Goal: Task Accomplishment & Management: Use online tool/utility

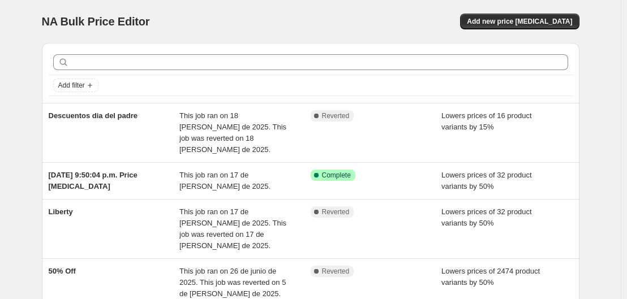
click at [209, 72] on div at bounding box center [311, 62] width 524 height 25
click at [531, 23] on span "Add new price [MEDICAL_DATA]" at bounding box center [519, 21] width 105 height 9
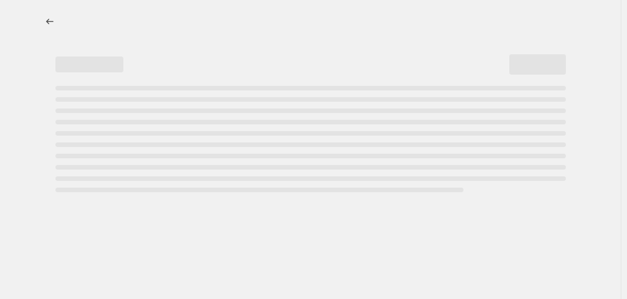
select select "percentage"
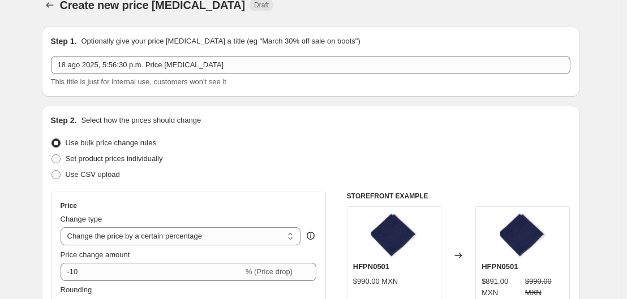
scroll to position [17, 0]
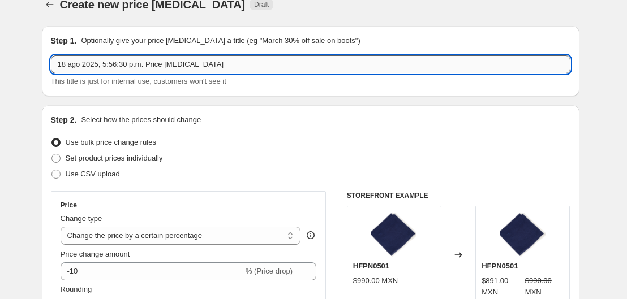
click at [212, 67] on input "18 ago 2025, 5:56:30 p.m. Price change job" at bounding box center [310, 64] width 519 height 18
click at [183, 63] on input "18 ago 2025, 5:56:30 p.m. Price change job" at bounding box center [310, 64] width 519 height 18
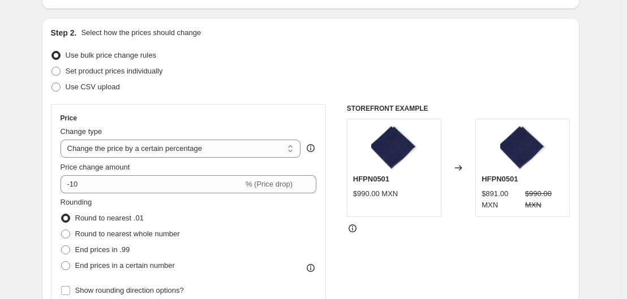
scroll to position [105, 0]
type input "40% Descuento 18 de Agosto"
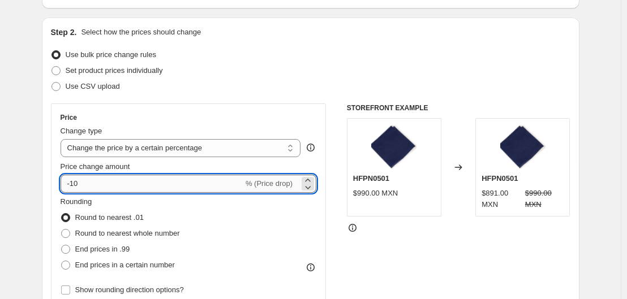
click at [154, 182] on input "-10" at bounding box center [152, 184] width 183 height 18
type input "-60"
click at [361, 235] on div "STOREFRONT EXAMPLE HFPN0501 $990.00 MXN Changed to HFPN0501 $891.00 MXN $990.00…" at bounding box center [458, 241] width 223 height 277
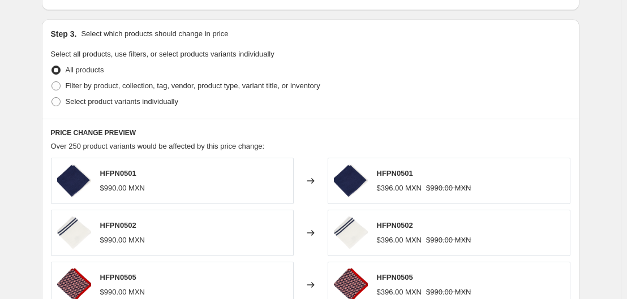
scroll to position [510, 0]
click at [66, 86] on label "Filter by product, collection, tag, vendor, product type, variant title, or inv…" at bounding box center [185, 85] width 269 height 16
click at [52, 81] on input "Filter by product, collection, tag, vendor, product type, variant title, or inv…" at bounding box center [51, 81] width 1 height 1
radio input "true"
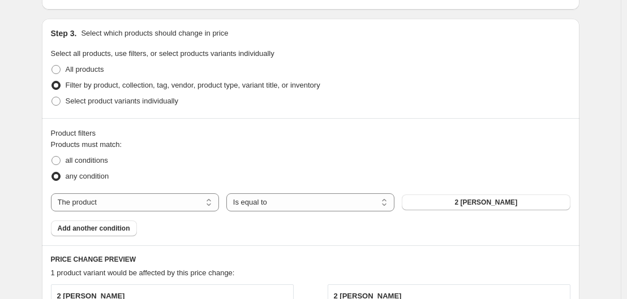
scroll to position [561, 0]
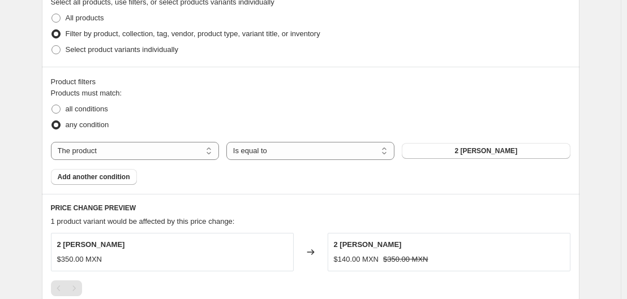
click at [269, 140] on div "Products must match: all conditions any condition The product The product's col…" at bounding box center [310, 136] width 519 height 97
click at [307, 158] on select "Is equal to Is not equal to" at bounding box center [310, 151] width 168 height 18
click at [175, 140] on div "Products must match: all conditions any condition The product The product's col…" at bounding box center [310, 136] width 519 height 97
click at [192, 148] on select "The product The product's collection The product's tag The product's vendor The…" at bounding box center [135, 151] width 168 height 18
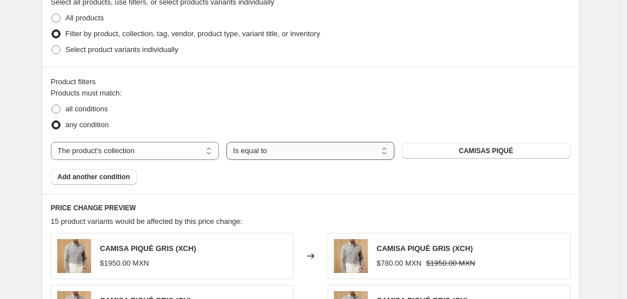
click at [379, 149] on select "Is equal to Is not equal to" at bounding box center [310, 151] width 168 height 18
click at [467, 153] on span "CAMISAS PIQUÉ" at bounding box center [486, 150] width 54 height 9
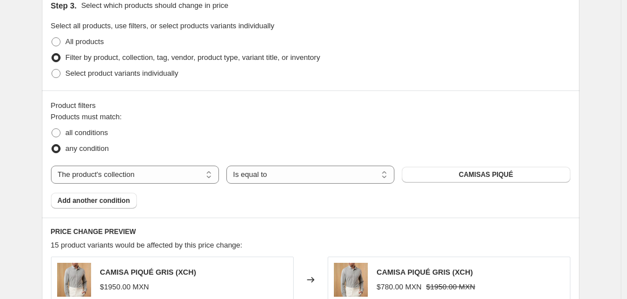
scroll to position [538, 0]
click at [166, 174] on select "The product The product's collection The product's tag The product's vendor The…" at bounding box center [135, 174] width 168 height 18
select select "vendor"
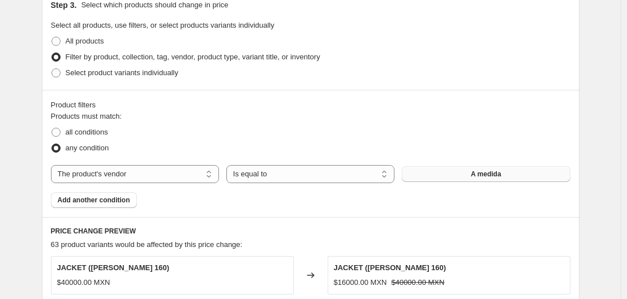
click at [488, 175] on span "A medida" at bounding box center [486, 174] width 31 height 9
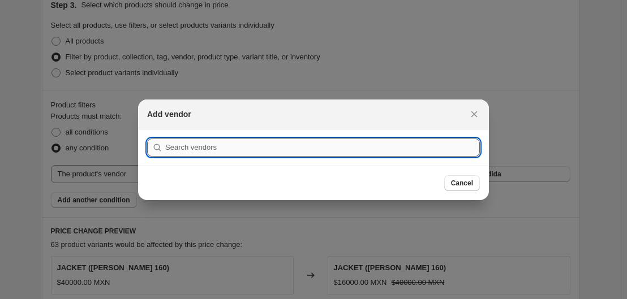
click at [356, 153] on input ":r2f:" at bounding box center [322, 148] width 314 height 18
click at [459, 186] on span "Cancel" at bounding box center [462, 183] width 22 height 9
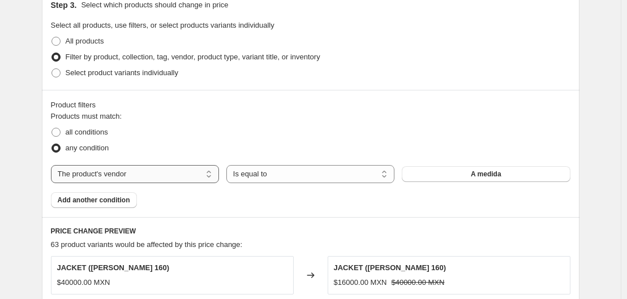
click at [165, 179] on select "The product The product's collection The product's tag The product's vendor The…" at bounding box center [135, 174] width 168 height 18
click at [53, 165] on select "The product The product's collection The product's tag The product's vendor The…" at bounding box center [135, 174] width 168 height 18
click at [265, 180] on select "Is equal to Is not equal to" at bounding box center [310, 174] width 168 height 18
click at [501, 174] on span "A medida" at bounding box center [486, 174] width 31 height 9
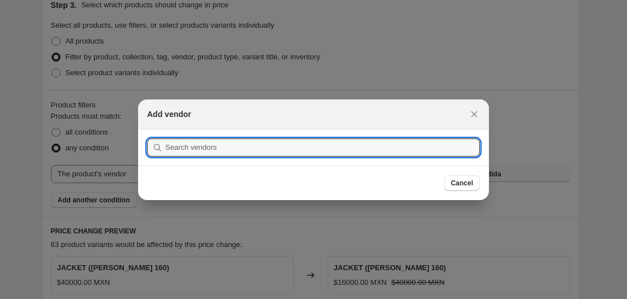
scroll to position [0, 0]
click at [416, 154] on input ":r2f:" at bounding box center [322, 148] width 314 height 18
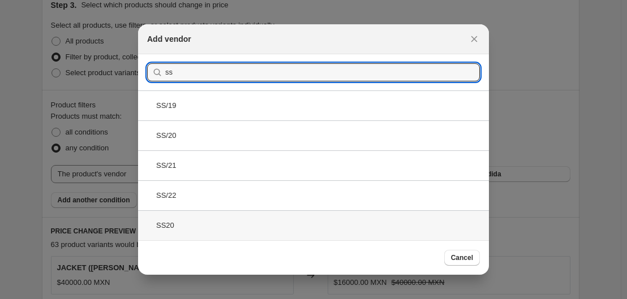
type input "ss"
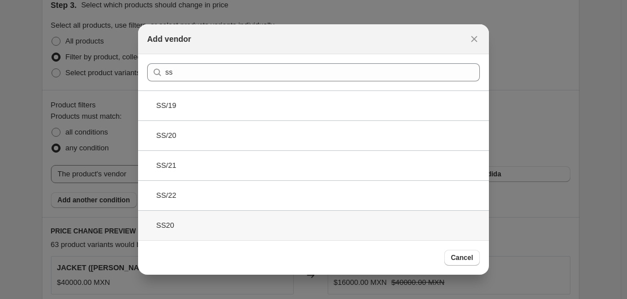
click at [195, 227] on div "SS20" at bounding box center [313, 225] width 351 height 30
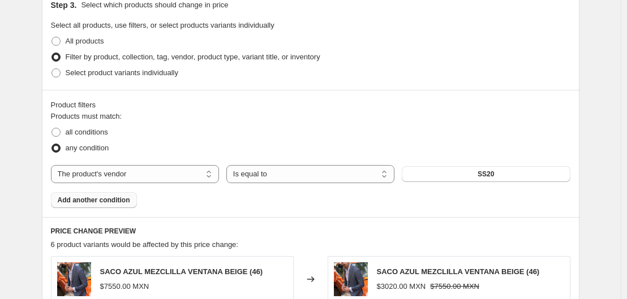
click at [109, 195] on button "Add another condition" at bounding box center [94, 200] width 86 height 16
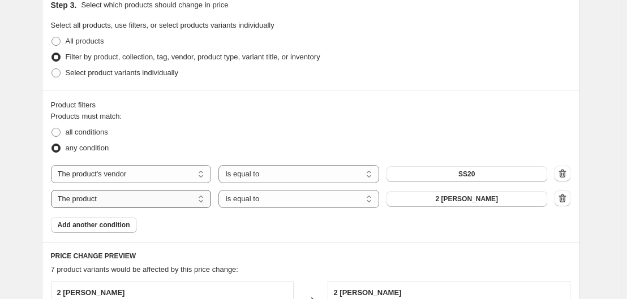
click at [146, 196] on select "The product The product's collection The product's tag The product's vendor The…" at bounding box center [131, 199] width 161 height 18
select select "vendor"
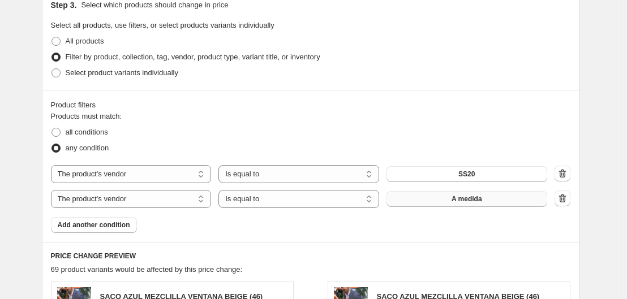
click at [490, 200] on button "A medida" at bounding box center [466, 199] width 161 height 16
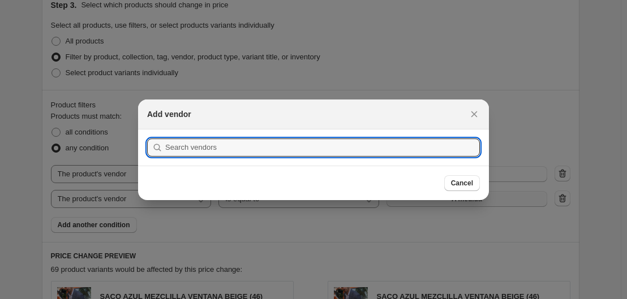
scroll to position [0, 0]
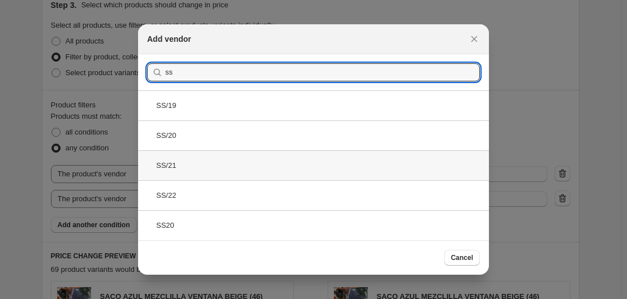
type input "ss"
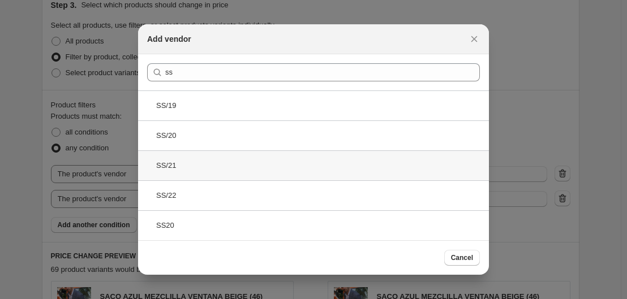
click at [218, 172] on div "SS/21" at bounding box center [313, 165] width 351 height 30
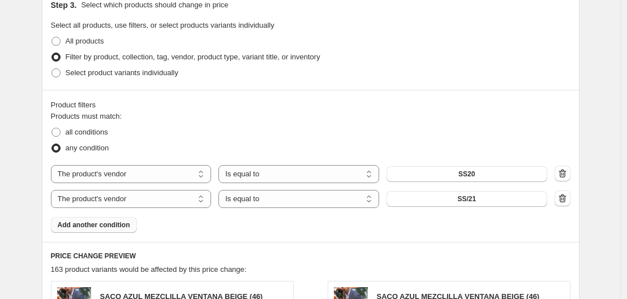
click at [114, 228] on span "Add another condition" at bounding box center [94, 225] width 72 height 9
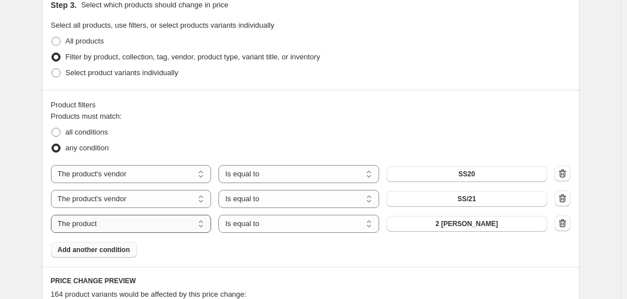
click at [139, 217] on select "The product The product's collection The product's tag The product's vendor The…" at bounding box center [131, 224] width 161 height 18
select select "vendor"
click at [449, 220] on button "A medida" at bounding box center [466, 224] width 161 height 16
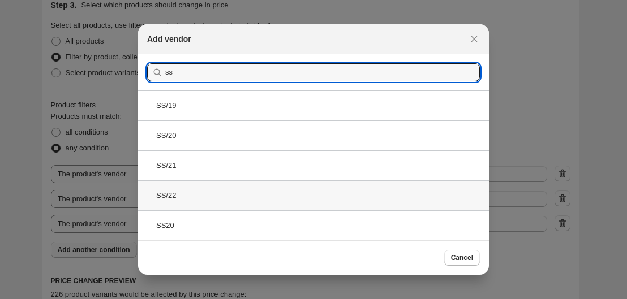
type input "ss"
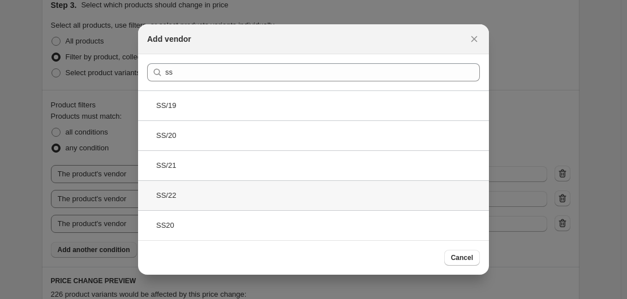
click at [176, 195] on div "SS/22" at bounding box center [313, 195] width 351 height 30
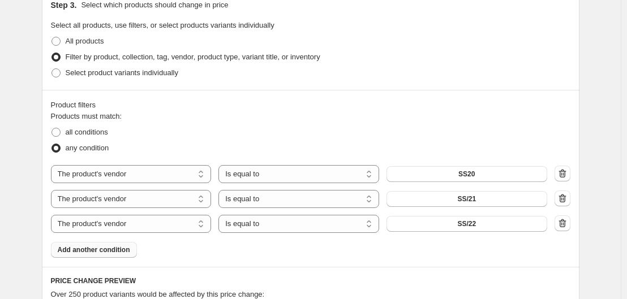
click at [97, 252] on span "Add another condition" at bounding box center [94, 249] width 72 height 9
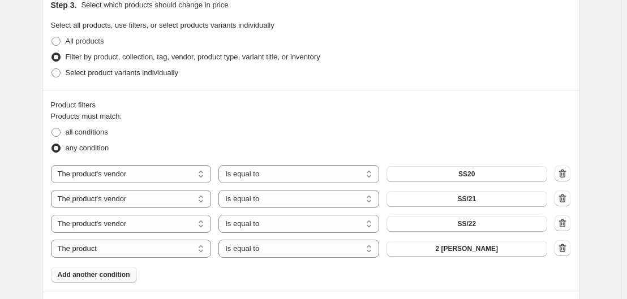
click at [112, 235] on div "The product The product's collection The product's tag The product's vendor The…" at bounding box center [310, 211] width 519 height 93
click at [174, 264] on div "Products must match: all conditions any condition The product The product's col…" at bounding box center [310, 197] width 519 height 172
click at [147, 253] on select "The product The product's collection The product's tag The product's vendor The…" at bounding box center [131, 249] width 161 height 18
select select "vendor"
click at [474, 251] on span "A medida" at bounding box center [466, 248] width 31 height 9
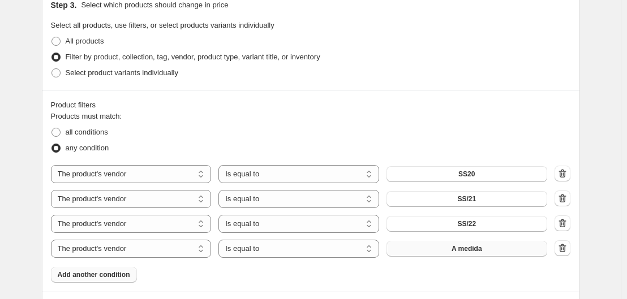
scroll to position [0, 0]
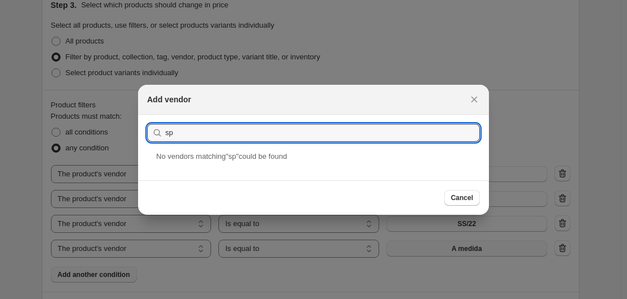
type input "s"
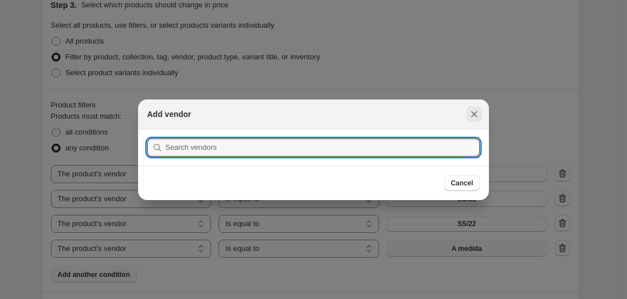
click at [475, 119] on icon "Close" at bounding box center [473, 114] width 11 height 11
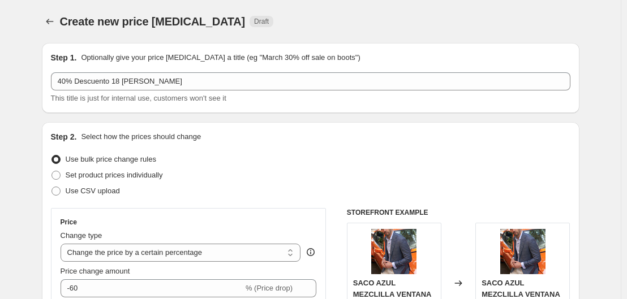
scroll to position [538, 0]
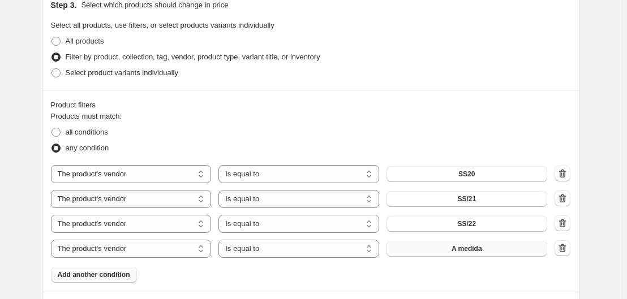
click at [478, 244] on button "A medida" at bounding box center [466, 249] width 161 height 16
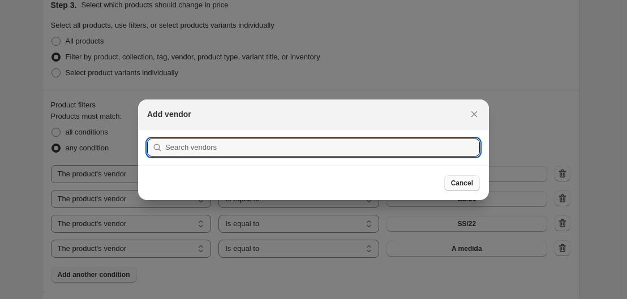
click at [454, 188] on button "Cancel" at bounding box center [462, 183] width 36 height 16
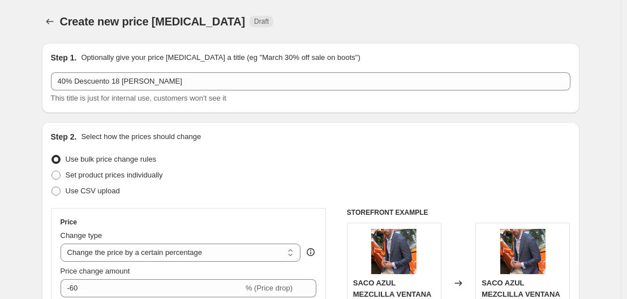
scroll to position [538, 0]
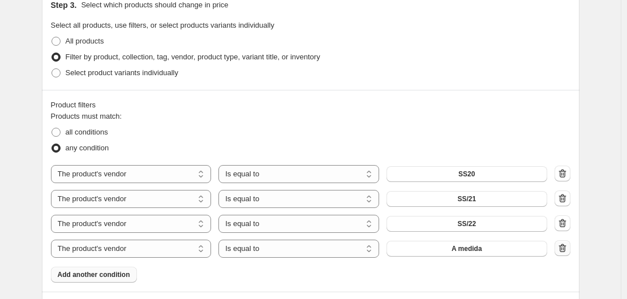
click at [562, 252] on icon "button" at bounding box center [562, 248] width 11 height 11
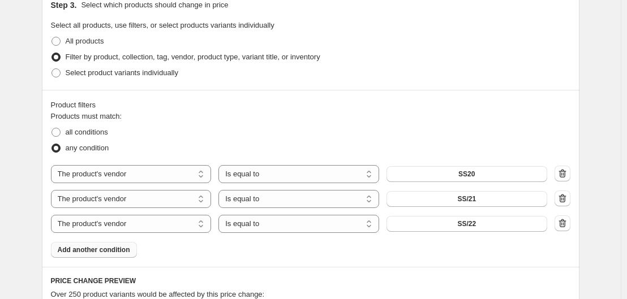
click at [106, 246] on span "Add another condition" at bounding box center [94, 249] width 72 height 9
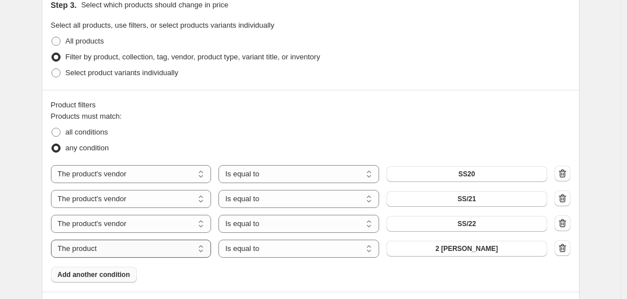
click at [172, 248] on select "The product The product's collection The product's tag The product's vendor The…" at bounding box center [131, 249] width 161 height 18
click at [152, 250] on select "The product The product's collection The product's tag The product's vendor The…" at bounding box center [131, 249] width 161 height 18
select select "product_type"
click at [500, 256] on button "4 BOTONES" at bounding box center [466, 249] width 161 height 16
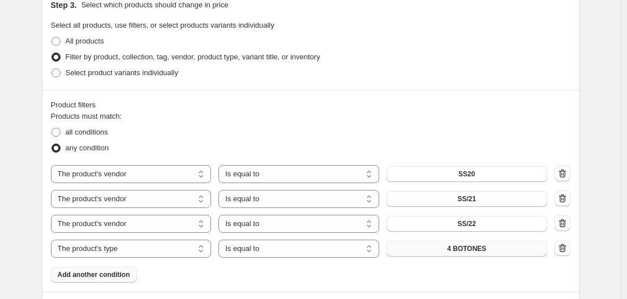
scroll to position [0, 0]
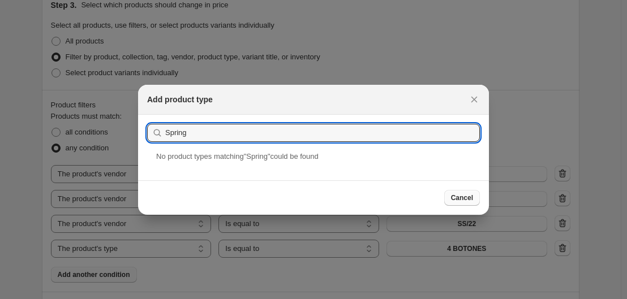
type input "Spring"
click at [448, 195] on button "Cancel" at bounding box center [462, 198] width 36 height 16
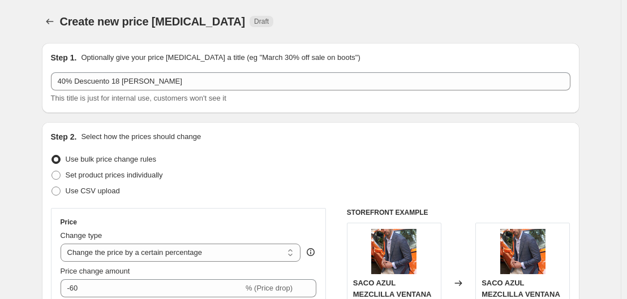
scroll to position [538, 0]
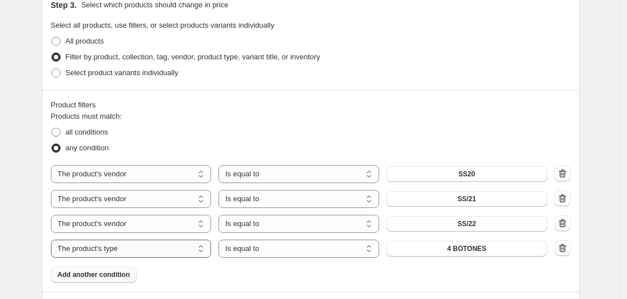
click at [184, 247] on select "The product The product's collection The product's tag The product's vendor The…" at bounding box center [131, 249] width 161 height 18
select select "tag"
click at [461, 256] on button "100% CO" at bounding box center [466, 249] width 161 height 16
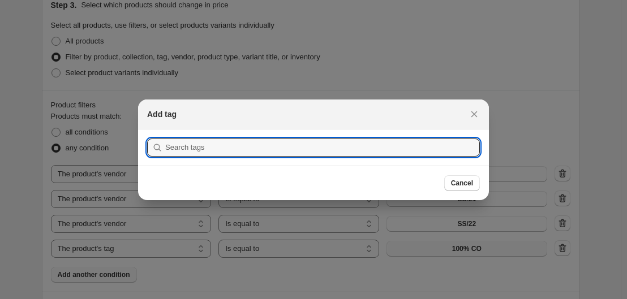
scroll to position [0, 0]
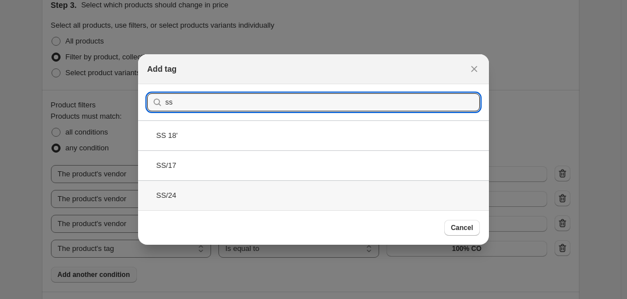
type input "ss"
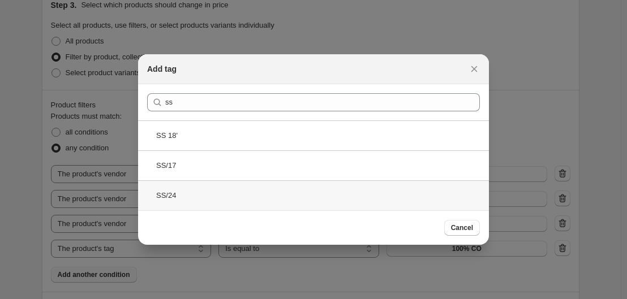
click at [201, 192] on div "SS/24" at bounding box center [313, 195] width 351 height 30
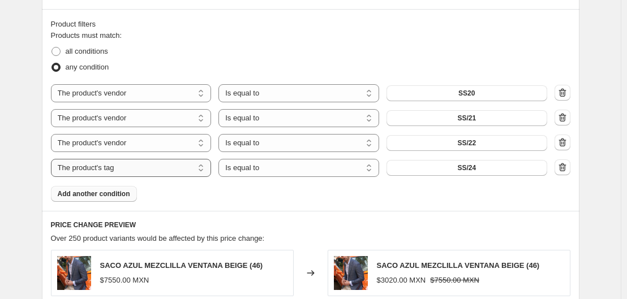
scroll to position [622, 0]
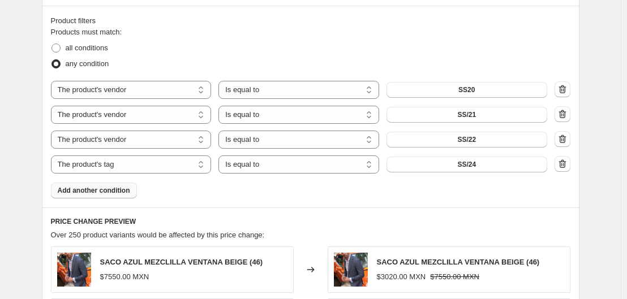
click at [102, 187] on span "Add another condition" at bounding box center [94, 190] width 72 height 9
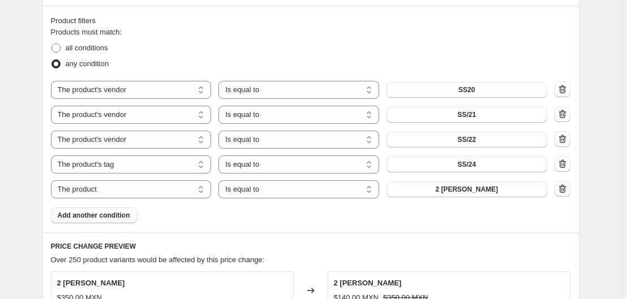
click at [564, 191] on icon "button" at bounding box center [562, 188] width 11 height 11
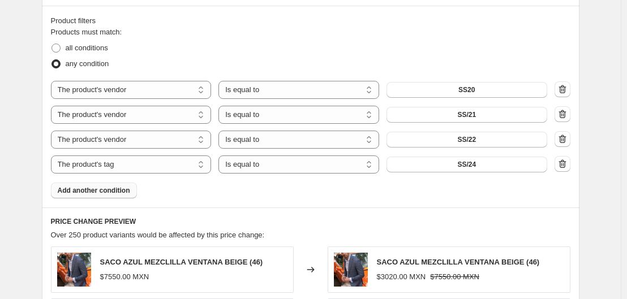
click at [123, 192] on span "Add another condition" at bounding box center [94, 190] width 72 height 9
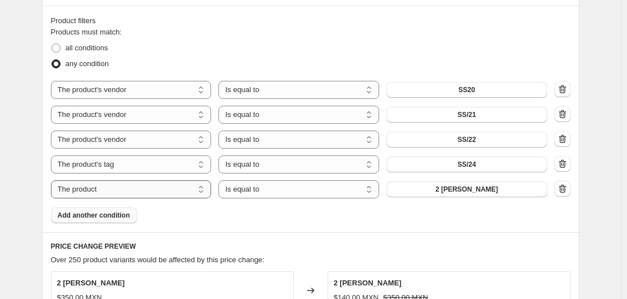
click at [155, 187] on select "The product The product's collection The product's tag The product's vendor The…" at bounding box center [131, 189] width 161 height 18
select select "vendor"
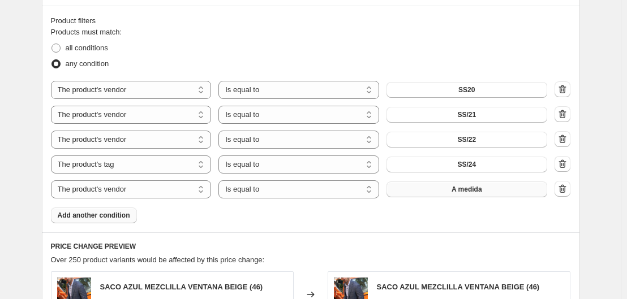
click at [489, 195] on button "A medida" at bounding box center [466, 190] width 161 height 16
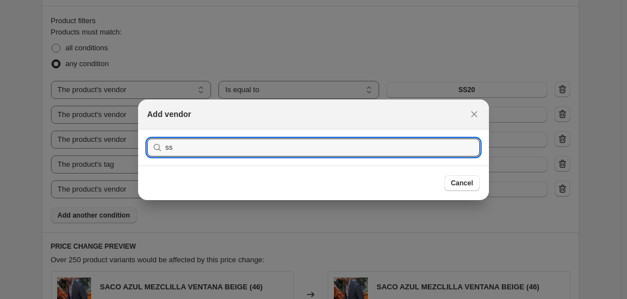
type input "s"
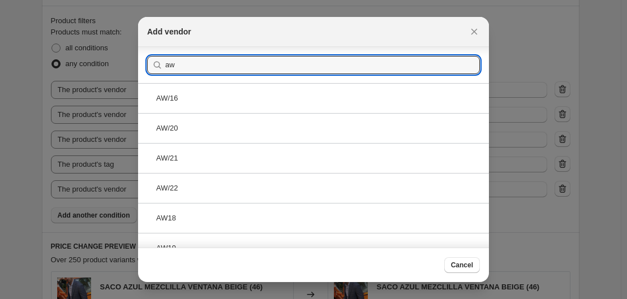
scroll to position [1, 0]
type input "aw"
click at [198, 138] on div "AW/20" at bounding box center [313, 128] width 351 height 30
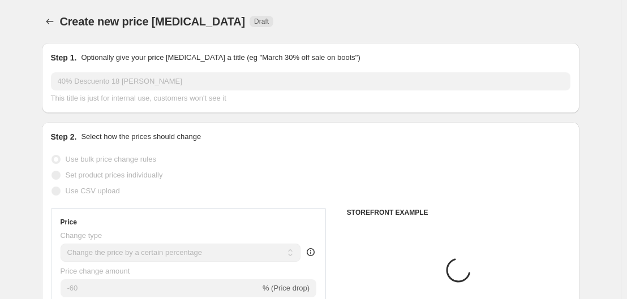
scroll to position [622, 0]
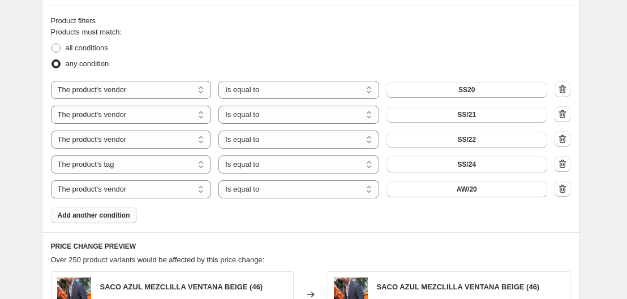
click at [105, 217] on span "Add another condition" at bounding box center [94, 215] width 72 height 9
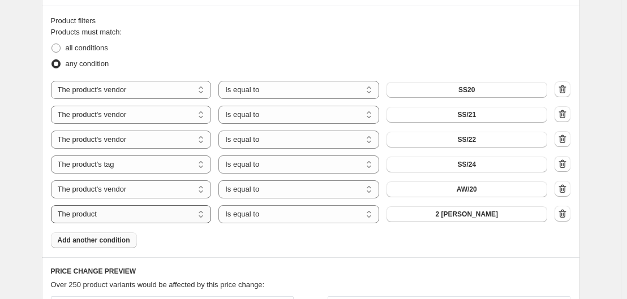
click at [156, 221] on select "The product The product's collection The product's tag The product's vendor The…" at bounding box center [131, 214] width 161 height 18
select select "vendor"
click at [481, 221] on button "A medida" at bounding box center [466, 214] width 161 height 16
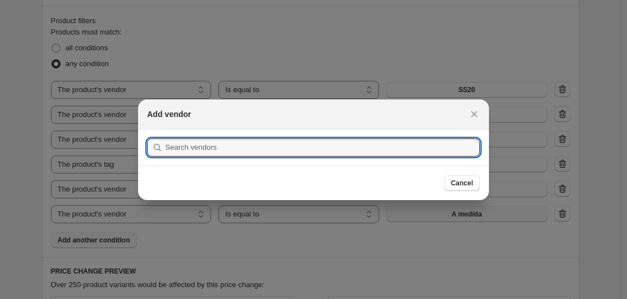
scroll to position [0, 0]
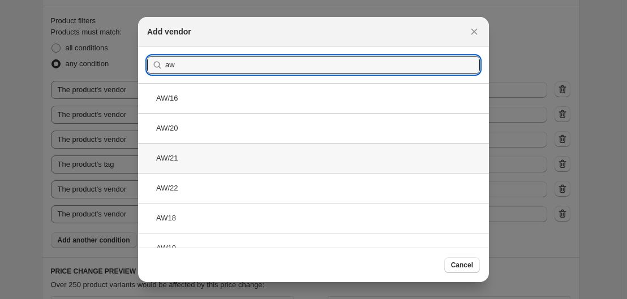
type input "aw"
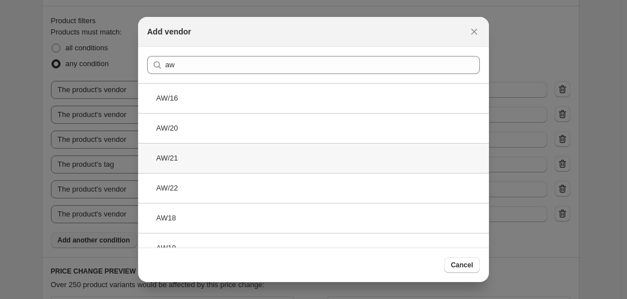
click at [197, 153] on div "AW/21" at bounding box center [313, 158] width 351 height 30
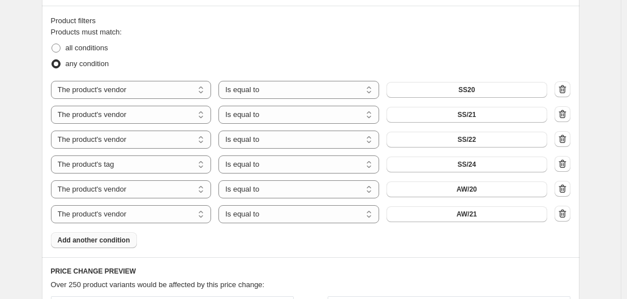
click at [102, 239] on span "Add another condition" at bounding box center [94, 240] width 72 height 9
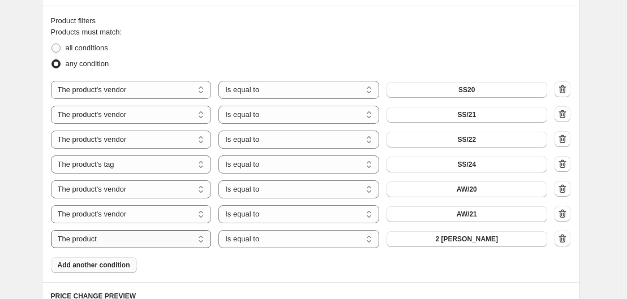
click at [139, 236] on select "The product The product's collection The product's tag The product's vendor The…" at bounding box center [131, 239] width 161 height 18
select select "vendor"
click at [488, 246] on button "A medida" at bounding box center [466, 239] width 161 height 16
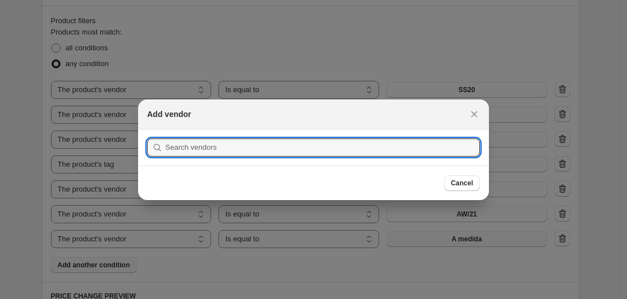
scroll to position [0, 0]
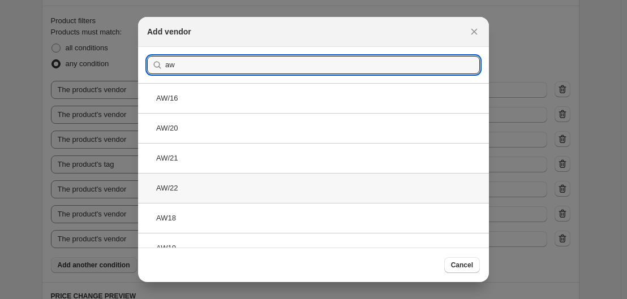
type input "aw"
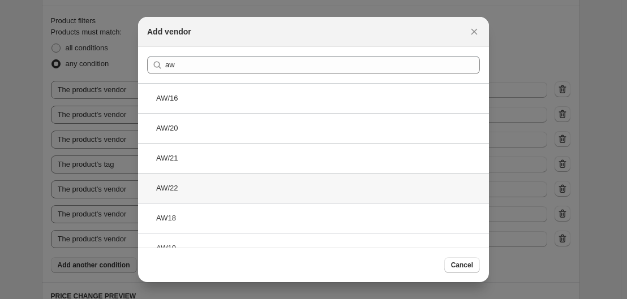
click at [196, 189] on div "AW/22" at bounding box center [313, 188] width 351 height 30
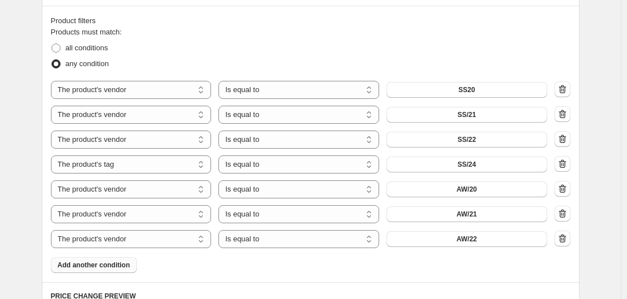
click at [105, 268] on span "Add another condition" at bounding box center [94, 265] width 72 height 9
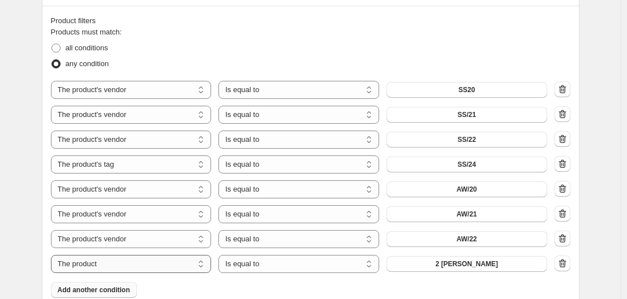
click at [132, 262] on select "The product The product's collection The product's tag The product's vendor The…" at bounding box center [131, 264] width 161 height 18
select select "vendor"
click at [454, 277] on div "Products must match: all conditions any condition The product The product's col…" at bounding box center [310, 162] width 519 height 271
click at [451, 269] on button "A medida" at bounding box center [466, 264] width 161 height 16
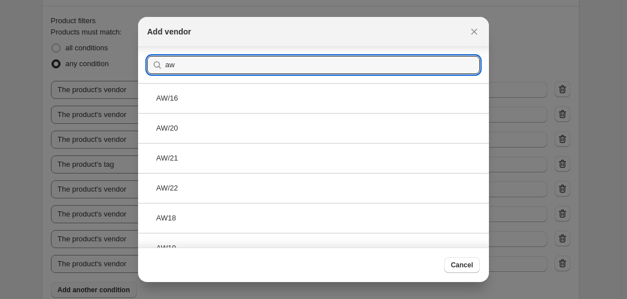
scroll to position [1, 0]
type input "aw"
click at [466, 268] on span "Cancel" at bounding box center [462, 265] width 22 height 9
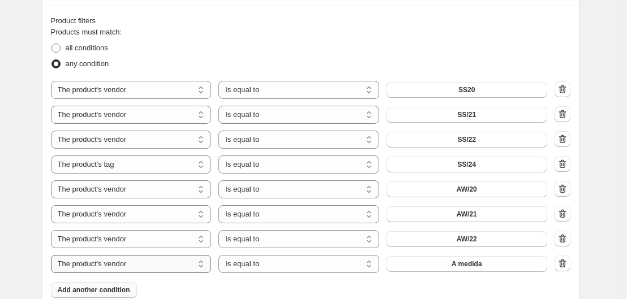
click at [135, 265] on select "The product The product's collection The product's tag The product's vendor The…" at bounding box center [131, 264] width 161 height 18
select select "tag"
click at [484, 267] on button "100% CO" at bounding box center [466, 264] width 161 height 16
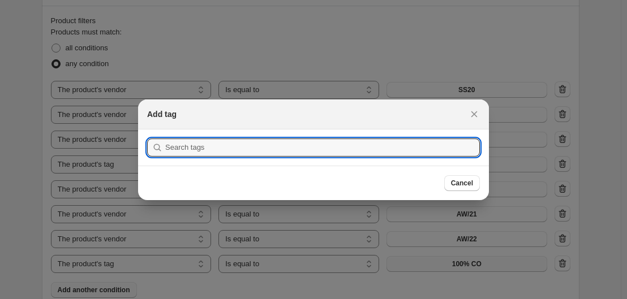
scroll to position [0, 0]
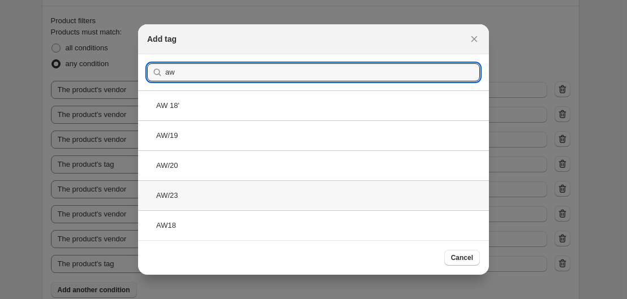
type input "aw"
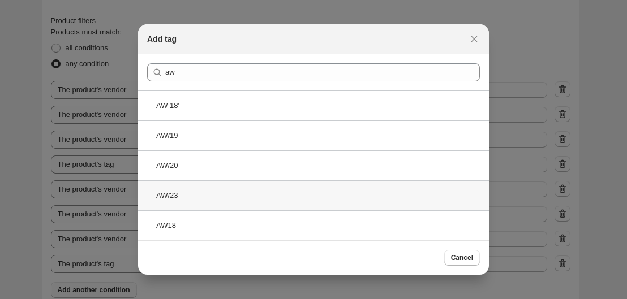
click at [226, 197] on div "AW/23" at bounding box center [313, 195] width 351 height 30
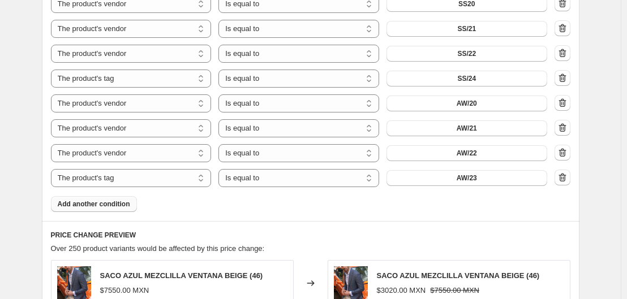
scroll to position [711, 0]
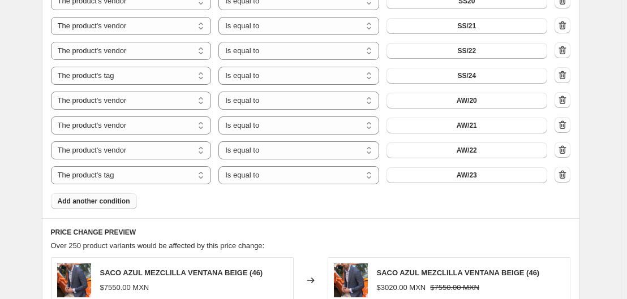
click at [105, 206] on span "Add another condition" at bounding box center [94, 201] width 72 height 9
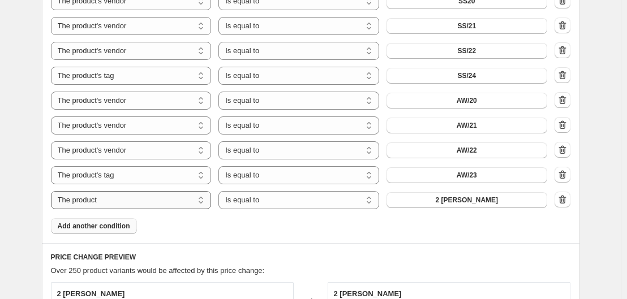
click at [140, 197] on select "The product The product's collection The product's tag The product's vendor The…" at bounding box center [131, 200] width 161 height 18
select select "tag"
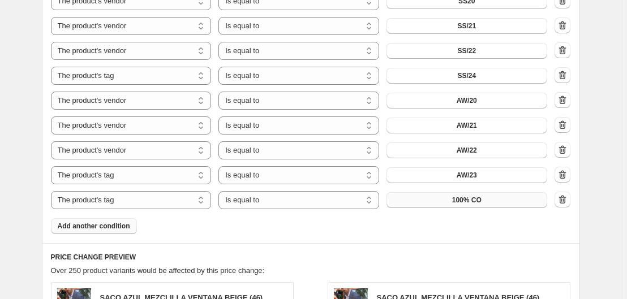
click at [441, 199] on button "100% CO" at bounding box center [466, 200] width 161 height 16
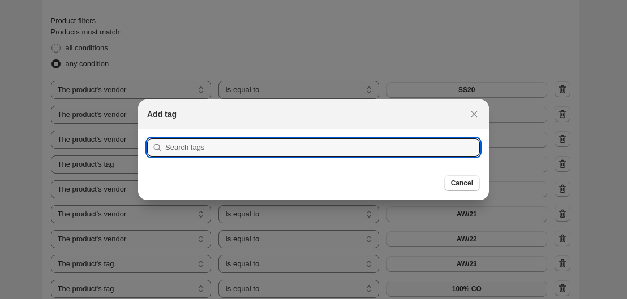
scroll to position [0, 0]
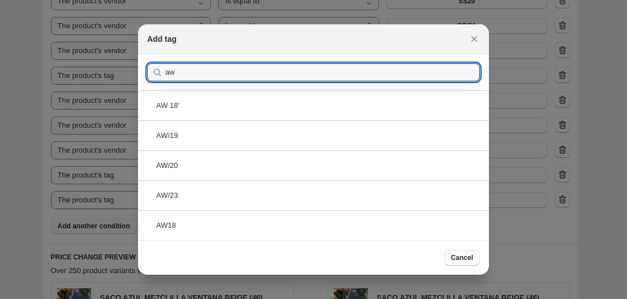
type input "aw"
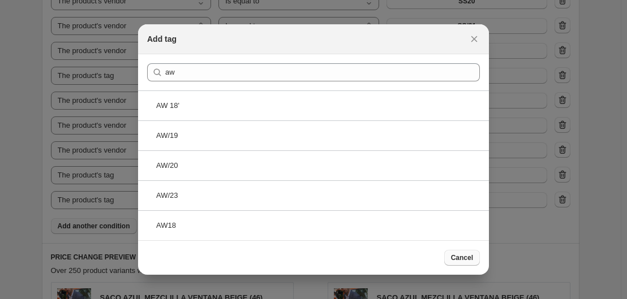
click at [455, 260] on span "Cancel" at bounding box center [462, 257] width 22 height 9
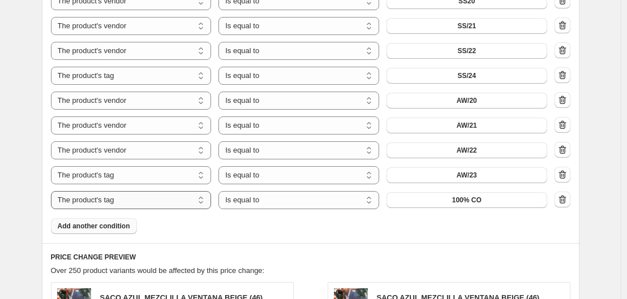
click at [135, 200] on select "The product The product's collection The product's tag The product's vendor The…" at bounding box center [131, 200] width 161 height 18
select select "product_type"
click at [464, 204] on span "4 BOTONES" at bounding box center [466, 200] width 39 height 9
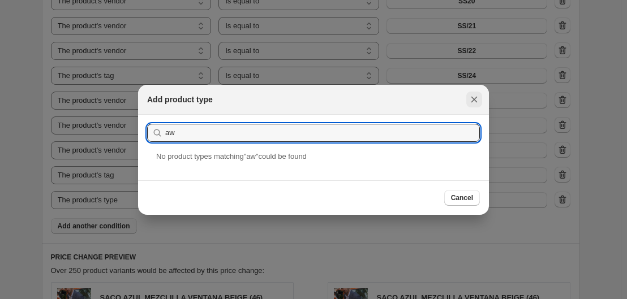
type input "aw"
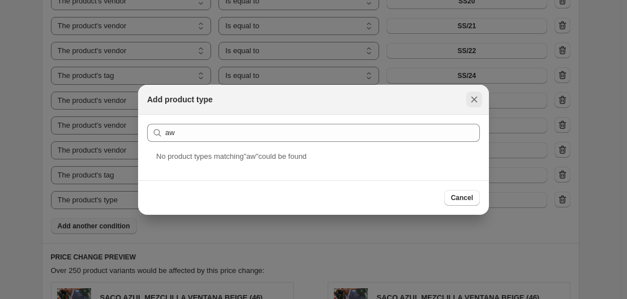
click at [472, 102] on icon "Close" at bounding box center [474, 99] width 6 height 6
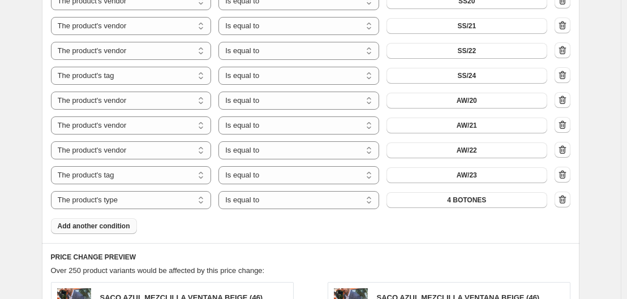
click at [153, 212] on div "Products must match: all conditions any condition The product The product's col…" at bounding box center [310, 86] width 519 height 296
click at [163, 207] on select "The product The product's collection The product's tag The product's vendor The…" at bounding box center [131, 200] width 161 height 18
click at [489, 200] on span "CAMISAS PIQUÉ" at bounding box center [466, 200] width 54 height 9
click at [178, 194] on select "The product The product's collection The product's tag The product's vendor The…" at bounding box center [131, 200] width 161 height 18
select select "tag"
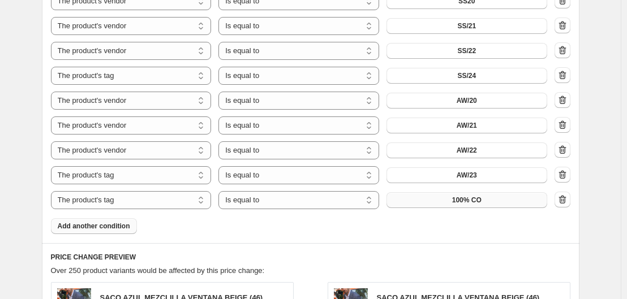
click at [475, 207] on button "100% CO" at bounding box center [466, 200] width 161 height 16
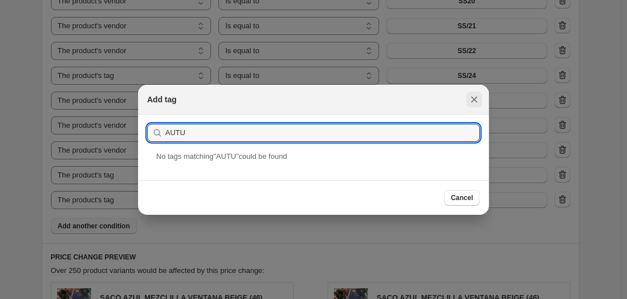
type input "AUTU"
click at [472, 101] on icon "Close" at bounding box center [474, 99] width 6 height 6
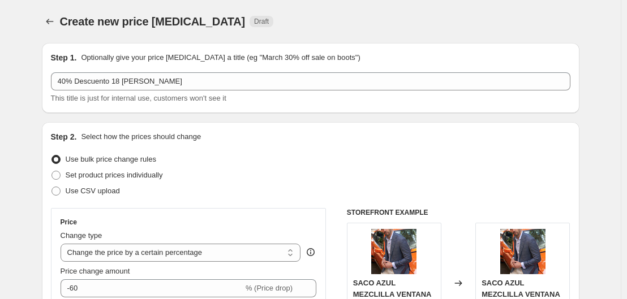
scroll to position [711, 0]
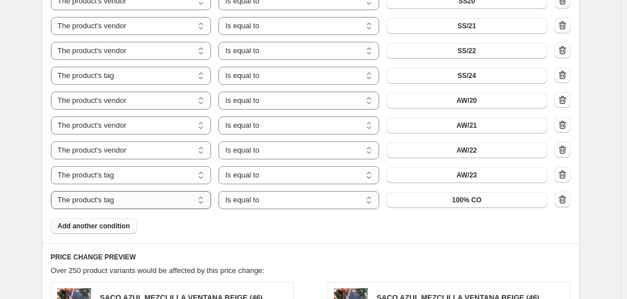
click at [164, 204] on select "The product The product's collection The product's tag The product's vendor The…" at bounding box center [131, 200] width 161 height 18
select select "vendor"
click at [437, 208] on button "A medida" at bounding box center [466, 200] width 161 height 16
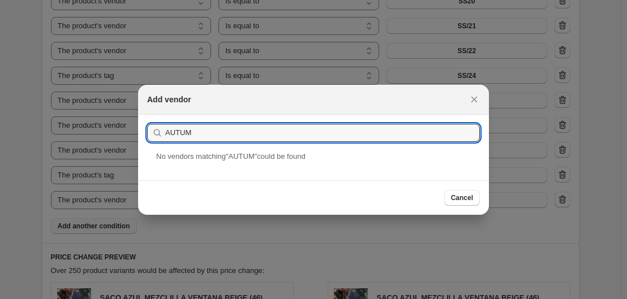
type input "AUTUM"
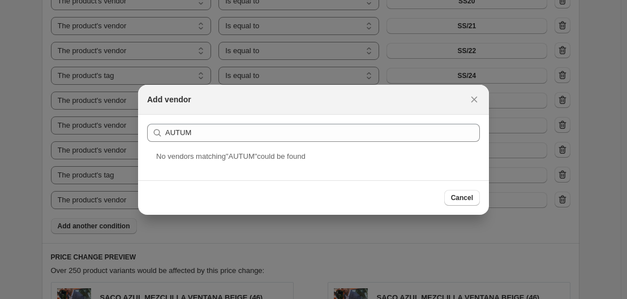
click at [462, 208] on div "Cancel" at bounding box center [313, 197] width 351 height 34
click at [461, 202] on span "Cancel" at bounding box center [462, 197] width 22 height 9
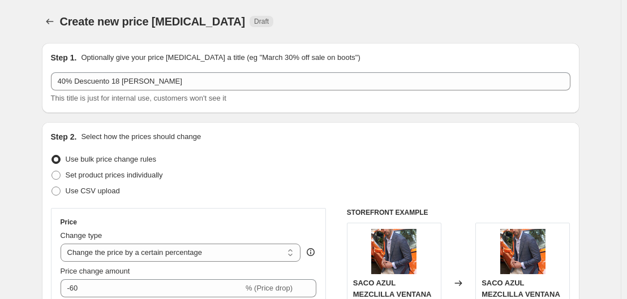
scroll to position [711, 0]
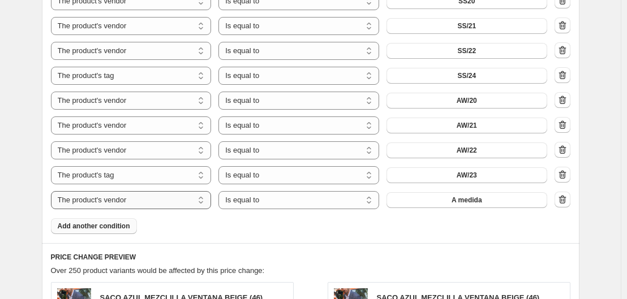
click at [175, 204] on select "The product The product's collection The product's tag The product's vendor The…" at bounding box center [131, 200] width 161 height 18
select select "product_type"
click at [475, 197] on span "4 BOTONES" at bounding box center [466, 200] width 39 height 9
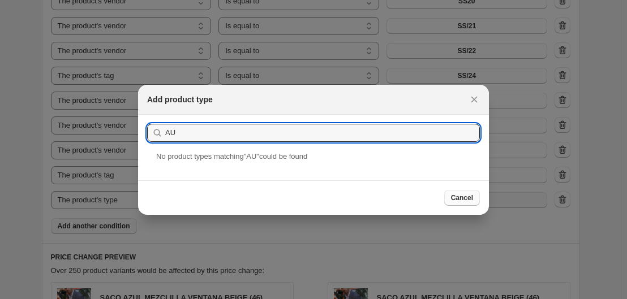
type input "AU"
click at [479, 198] on button "Cancel" at bounding box center [462, 198] width 36 height 16
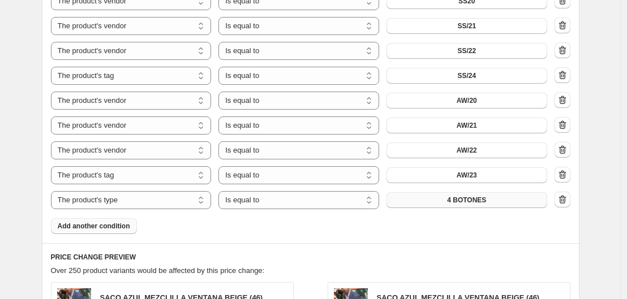
click at [479, 198] on div "Add product type Submit AU No product type s matching " AU " could be found Can…" at bounding box center [313, 263] width 351 height 130
click at [142, 197] on select "The product The product's collection The product's tag The product's vendor The…" at bounding box center [131, 200] width 161 height 18
click at [196, 192] on select "The product The product's collection The product's tag The product's vendor The…" at bounding box center [131, 200] width 161 height 18
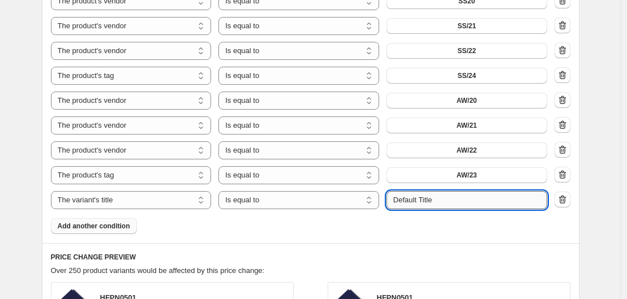
click at [452, 201] on input "Default Title" at bounding box center [466, 200] width 161 height 18
click at [185, 201] on select "The product The product's collection The product's tag The product's vendor The…" at bounding box center [131, 200] width 161 height 18
click at [420, 202] on input "1" at bounding box center [458, 200] width 144 height 18
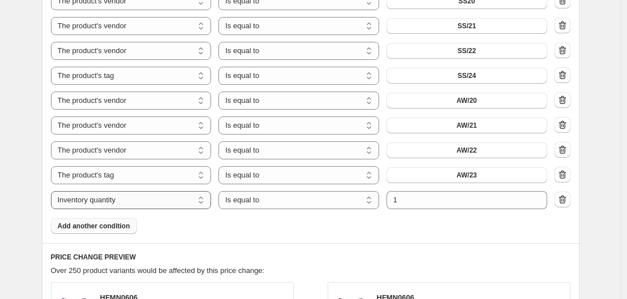
click at [159, 205] on select "The product The product's collection The product's tag The product's vendor The…" at bounding box center [131, 200] width 161 height 18
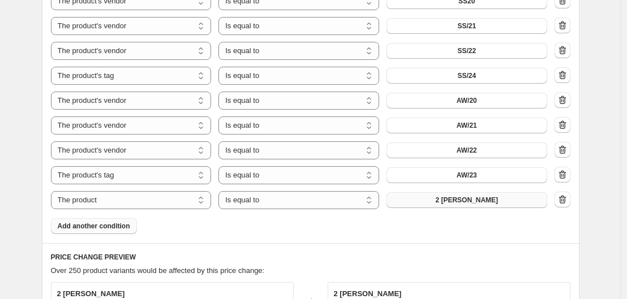
click at [482, 200] on button "2 [PERSON_NAME]" at bounding box center [466, 200] width 161 height 16
click at [143, 200] on select "The product The product's collection The product's tag The product's vendor The…" at bounding box center [131, 200] width 161 height 18
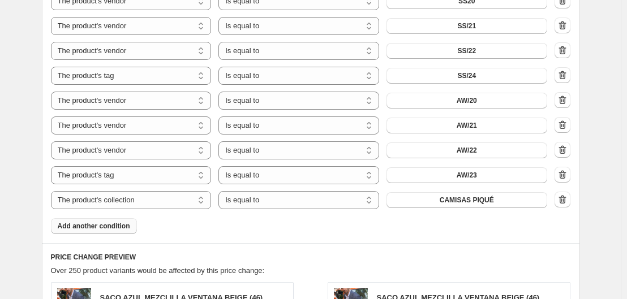
click at [471, 202] on span "CAMISAS PIQUÉ" at bounding box center [466, 200] width 54 height 9
click at [175, 204] on select "The product The product's collection The product's tag The product's vendor The…" at bounding box center [131, 200] width 161 height 18
select select "tag"
click at [474, 208] on button "100% CO" at bounding box center [466, 200] width 161 height 16
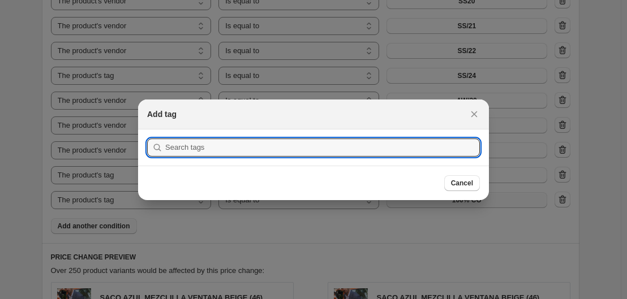
scroll to position [0, 0]
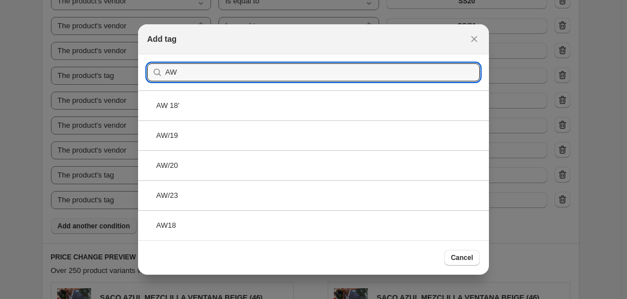
type input "AW"
click at [93, 210] on div at bounding box center [313, 149] width 627 height 299
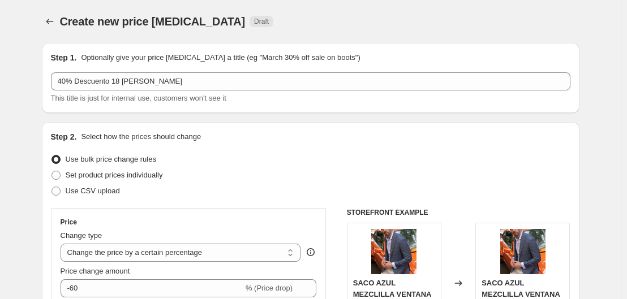
scroll to position [711, 0]
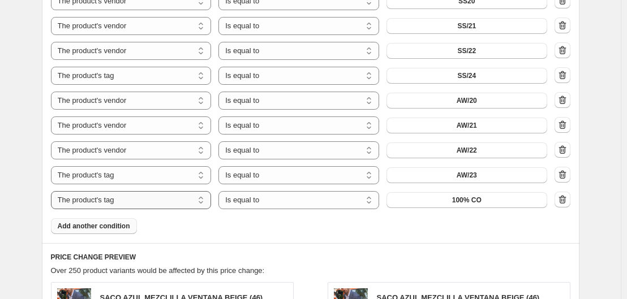
click at [136, 201] on select "The product The product's collection The product's tag The product's vendor The…" at bounding box center [131, 200] width 161 height 18
select select "vendor"
click at [455, 201] on span "A medida" at bounding box center [466, 200] width 31 height 9
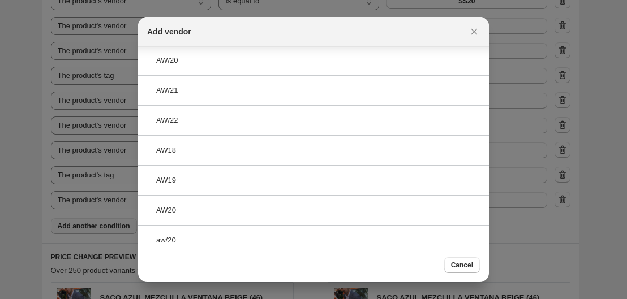
scroll to position [75, 0]
type input "AW"
click at [525, 222] on div at bounding box center [313, 149] width 627 height 299
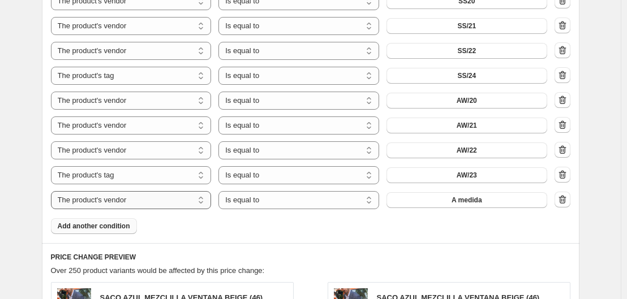
click at [192, 200] on select "The product The product's collection The product's tag The product's vendor The…" at bounding box center [131, 200] width 161 height 18
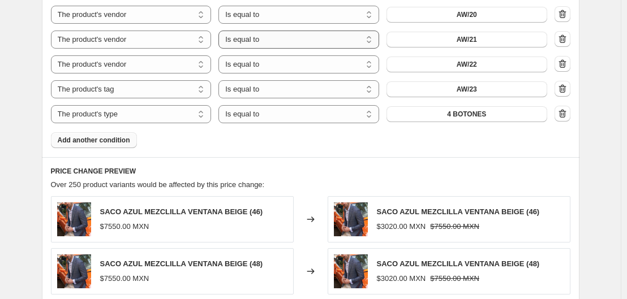
scroll to position [797, 0]
click at [186, 110] on select "The product The product's collection The product's tag The product's vendor The…" at bounding box center [131, 114] width 161 height 18
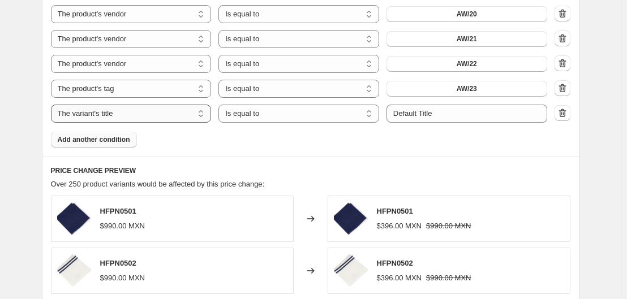
click at [162, 118] on select "The product The product's collection The product's tag The product's vendor The…" at bounding box center [131, 114] width 161 height 18
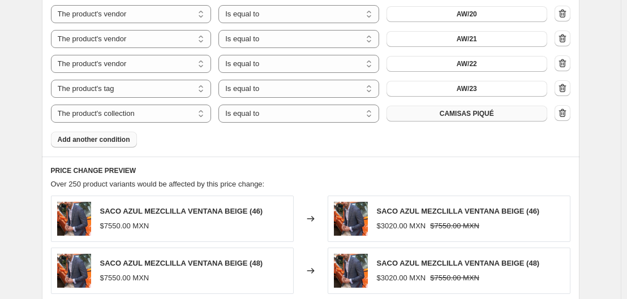
click at [479, 115] on span "CAMISAS PIQUÉ" at bounding box center [466, 113] width 54 height 9
click at [161, 113] on select "The product The product's collection The product's tag The product's vendor The…" at bounding box center [131, 114] width 161 height 18
select select "tag"
click at [473, 109] on button "100% CO" at bounding box center [466, 114] width 161 height 16
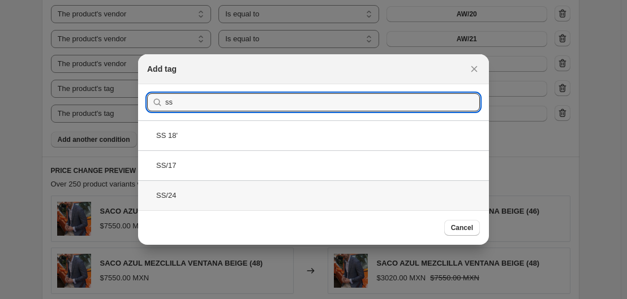
type input "ss"
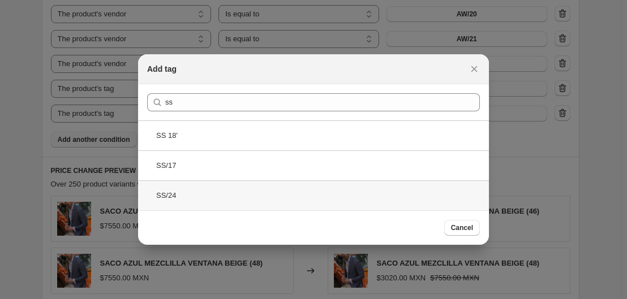
click at [318, 197] on div "SS/24" at bounding box center [313, 195] width 351 height 30
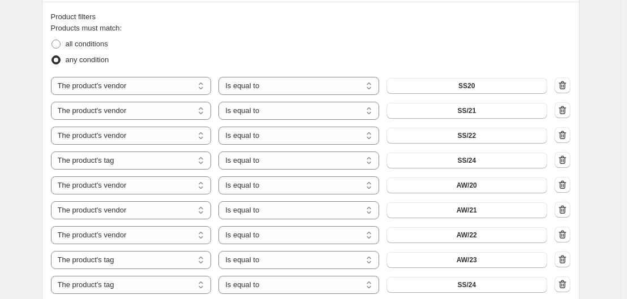
scroll to position [721, 0]
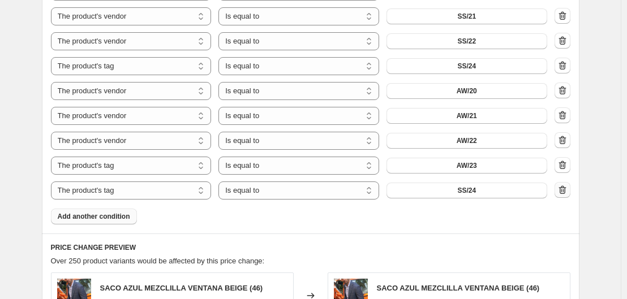
click at [568, 191] on icon "button" at bounding box center [562, 189] width 11 height 11
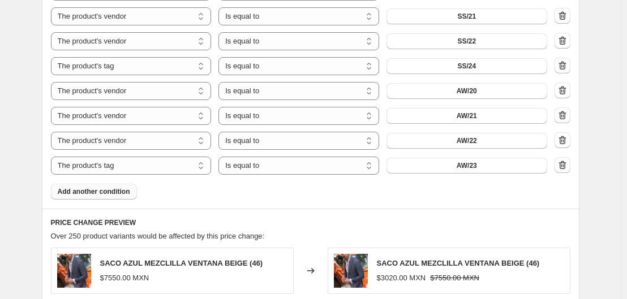
drag, startPoint x: 197, startPoint y: 171, endPoint x: 356, endPoint y: 213, distance: 164.3
click at [356, 213] on div "Step 3. Select which products should change in price Select all products, use f…" at bounding box center [310, 172] width 537 height 728
click at [130, 193] on button "Add another condition" at bounding box center [94, 192] width 86 height 16
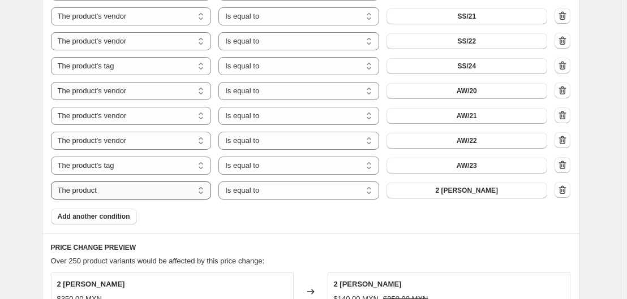
click at [155, 189] on select "The product The product's collection The product's tag The product's vendor The…" at bounding box center [131, 191] width 161 height 18
select select "vendor"
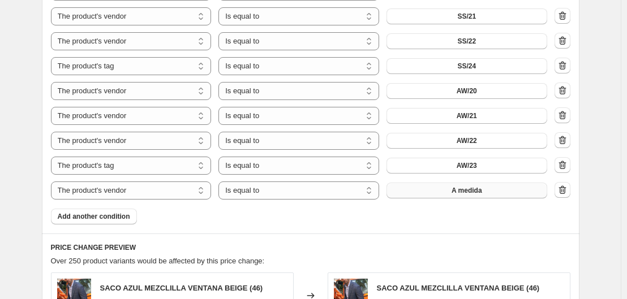
click at [443, 197] on button "A medida" at bounding box center [466, 191] width 161 height 16
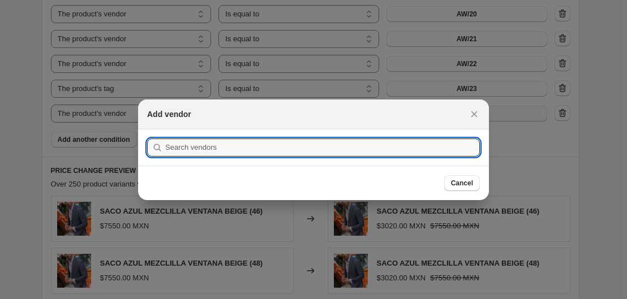
scroll to position [0, 0]
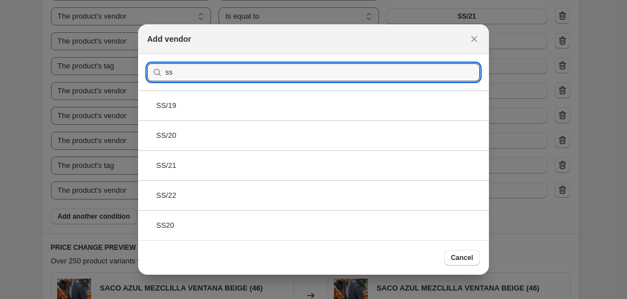
type input "ss"
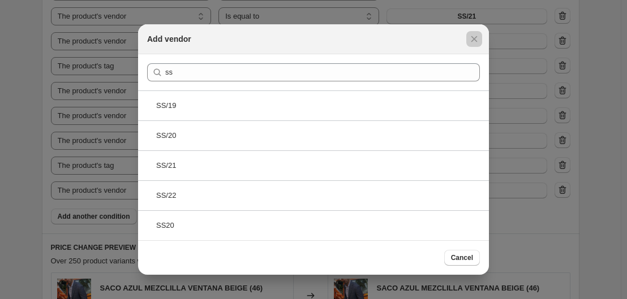
click at [569, 232] on div at bounding box center [313, 149] width 627 height 299
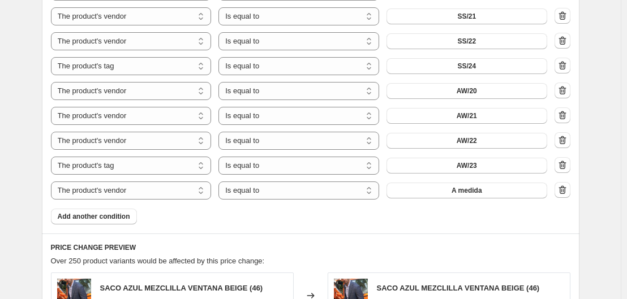
click at [181, 179] on div "The product The product's collection The product's tag The product's vendor The…" at bounding box center [310, 90] width 519 height 217
click at [171, 194] on select "The product The product's collection The product's tag The product's vendor The…" at bounding box center [131, 191] width 161 height 18
select select "product_type"
click at [488, 193] on button "4 BOTONES" at bounding box center [466, 191] width 161 height 16
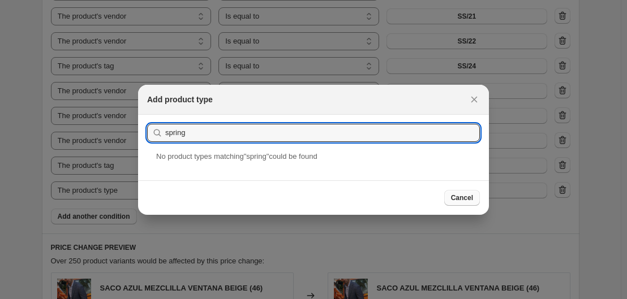
type input "spring"
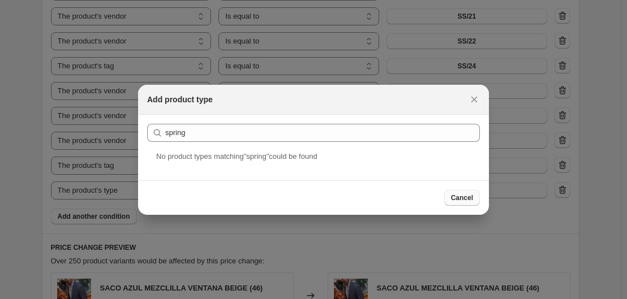
click at [460, 204] on button "Cancel" at bounding box center [462, 198] width 36 height 16
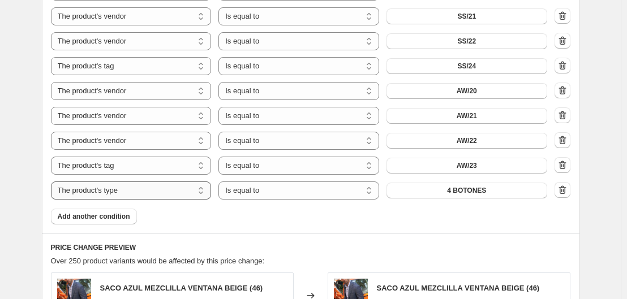
click at [197, 198] on select "The product The product's collection The product's tag The product's vendor The…" at bounding box center [131, 191] width 161 height 18
select select "vendor"
click at [452, 188] on button "A medida" at bounding box center [466, 191] width 161 height 16
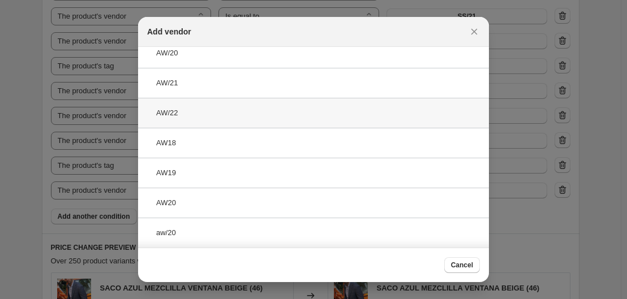
scroll to position [0, 0]
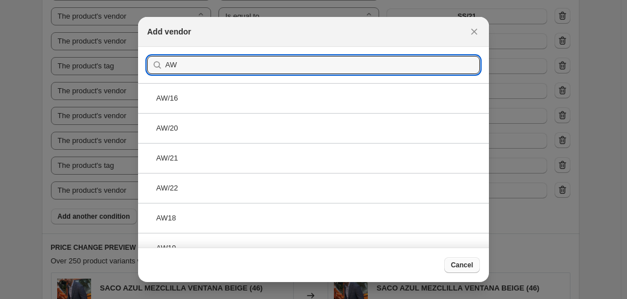
type input "AW"
click at [465, 267] on span "Cancel" at bounding box center [462, 265] width 22 height 9
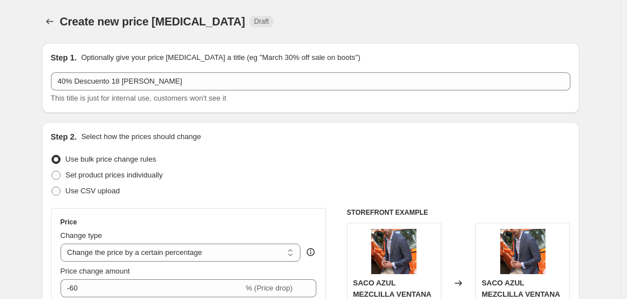
scroll to position [721, 0]
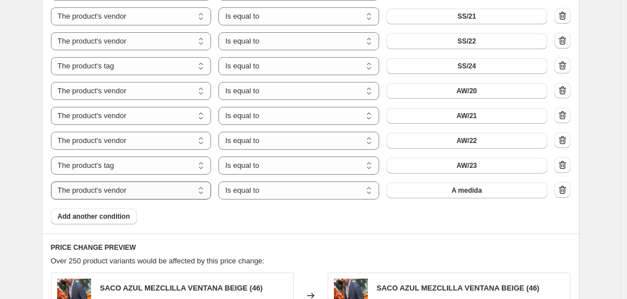
click at [153, 195] on select "The product The product's collection The product's tag The product's vendor The…" at bounding box center [131, 191] width 161 height 18
select select "tag"
click at [490, 183] on button "100% CO" at bounding box center [466, 191] width 161 height 16
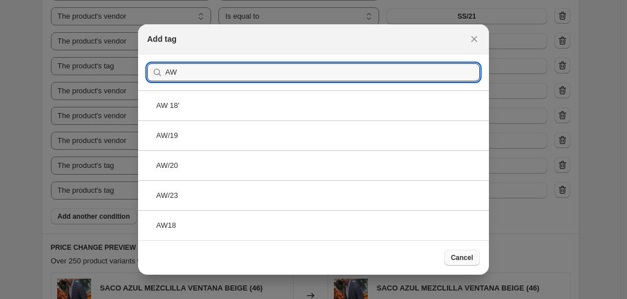
type input "AW"
click at [458, 262] on button "Cancel" at bounding box center [462, 258] width 36 height 16
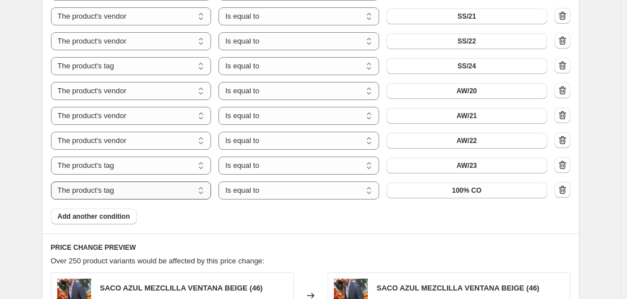
click at [146, 199] on select "The product The product's collection The product's tag The product's vendor The…" at bounding box center [131, 191] width 161 height 18
click at [430, 187] on button "CAMISAS PIQUÉ" at bounding box center [466, 191] width 161 height 16
click at [185, 187] on select "The product The product's collection The product's tag The product's vendor The…" at bounding box center [131, 191] width 161 height 18
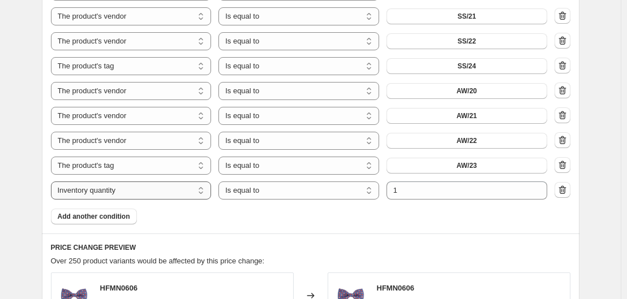
click at [171, 192] on select "The product The product's collection The product's tag The product's vendor The…" at bounding box center [131, 191] width 161 height 18
click at [139, 196] on select "The product The product's collection The product's tag The product's vendor The…" at bounding box center [131, 191] width 161 height 18
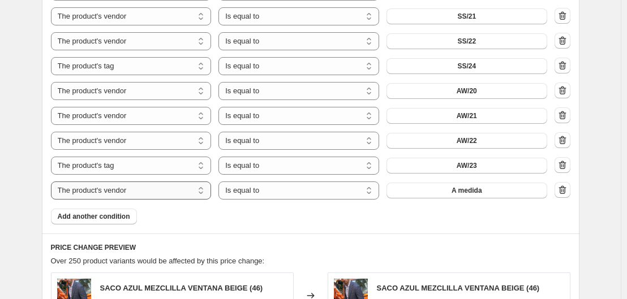
click at [129, 191] on select "The product The product's collection The product's tag The product's vendor The…" at bounding box center [131, 191] width 161 height 18
select select "tag"
click at [484, 194] on button "100% CO" at bounding box center [466, 191] width 161 height 16
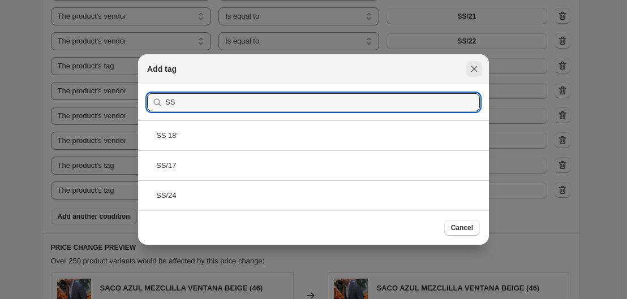
type input "SS"
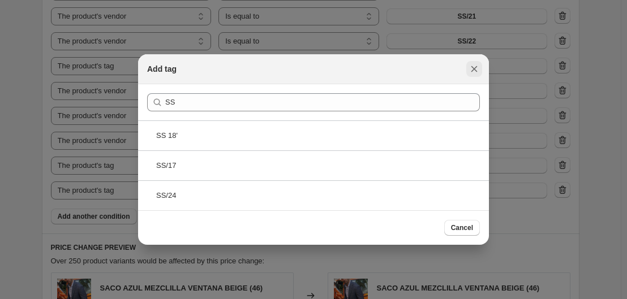
click at [471, 75] on button "Close" at bounding box center [474, 69] width 16 height 16
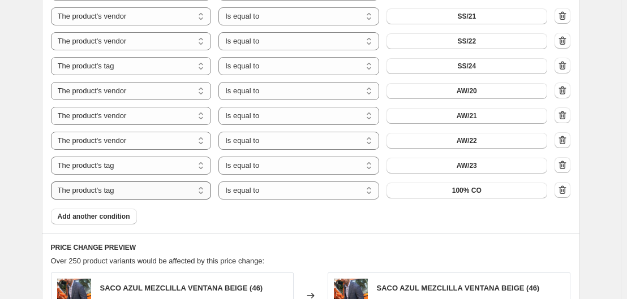
click at [184, 183] on select "The product The product's collection The product's tag The product's vendor The…" at bounding box center [131, 191] width 161 height 18
click at [444, 189] on span "CAMISAS PIQUÉ" at bounding box center [466, 190] width 54 height 9
click at [124, 198] on select "The product The product's collection The product's tag The product's vendor The…" at bounding box center [131, 191] width 161 height 18
select select "vendor"
click at [472, 195] on span "A medida" at bounding box center [466, 190] width 31 height 9
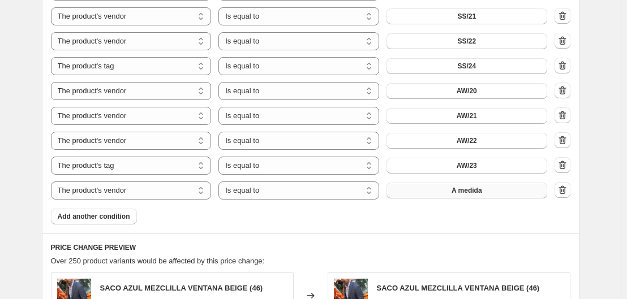
scroll to position [0, 0]
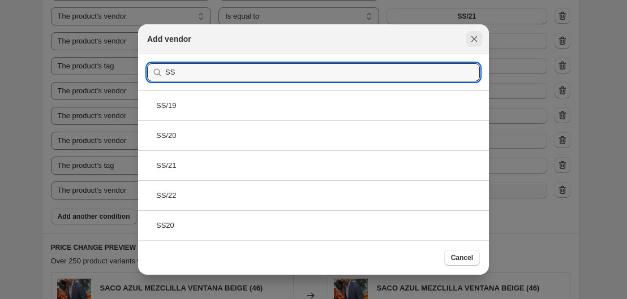
type input "SS"
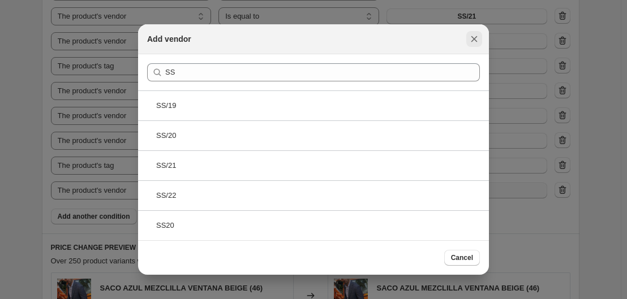
click at [475, 42] on icon "Close" at bounding box center [473, 38] width 11 height 11
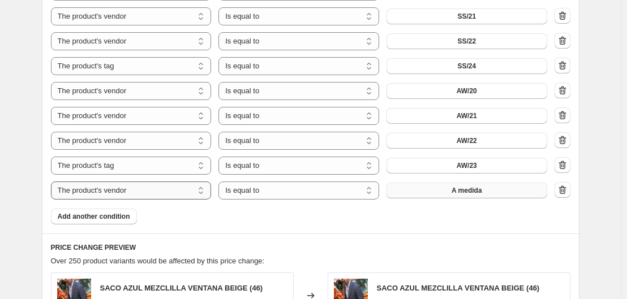
click at [166, 188] on select "The product The product's collection The product's tag The product's vendor The…" at bounding box center [131, 191] width 161 height 18
select select "product_type"
click at [447, 194] on button "4 BOTONES" at bounding box center [466, 191] width 161 height 16
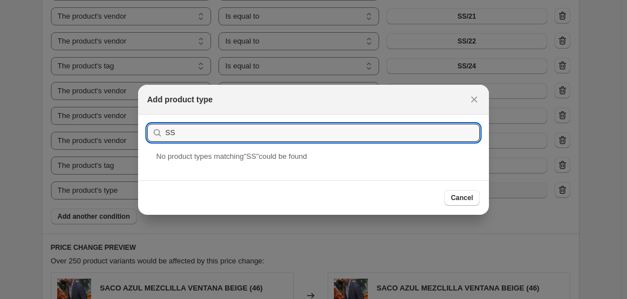
type input "S"
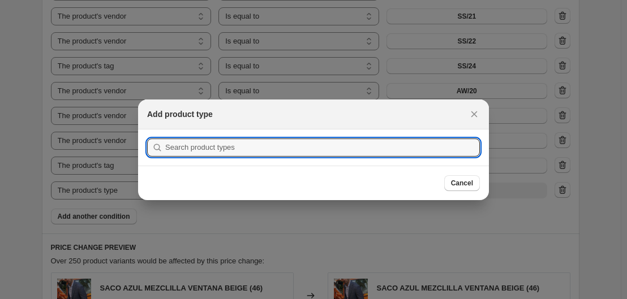
click at [477, 96] on div at bounding box center [313, 149] width 627 height 299
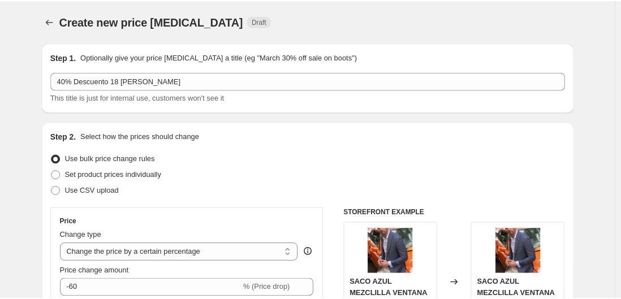
scroll to position [721, 0]
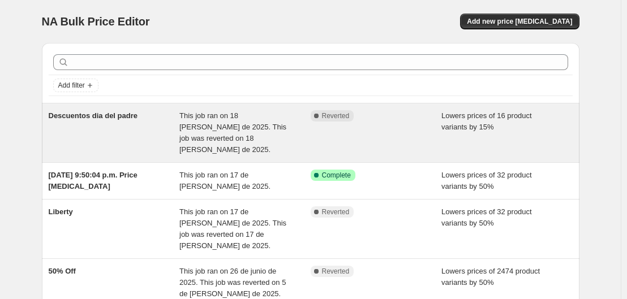
click at [116, 126] on div "Descuentos dia del padre" at bounding box center [114, 132] width 131 height 45
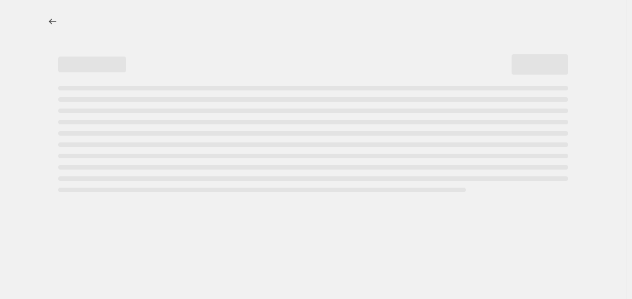
select select "percentage"
select select "collection"
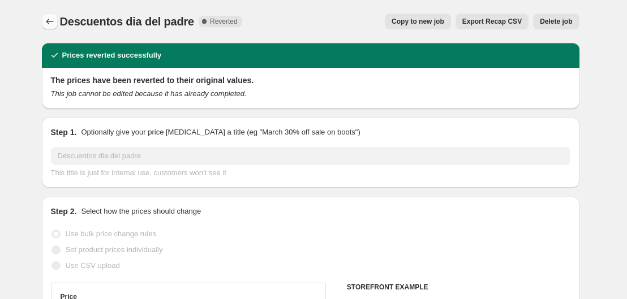
click at [51, 29] on button "Price change jobs" at bounding box center [50, 22] width 16 height 16
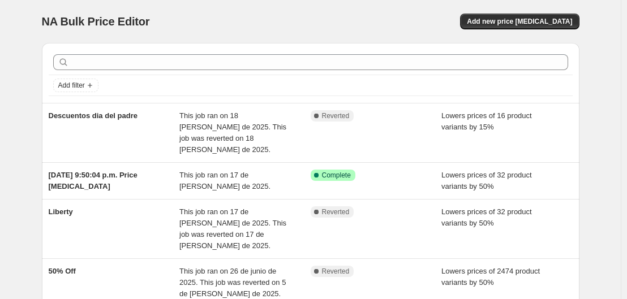
click at [521, 33] on div "NA Bulk Price Editor. This page is ready NA Bulk Price Editor Add new price cha…" at bounding box center [310, 21] width 537 height 43
click at [527, 26] on button "Add new price [MEDICAL_DATA]" at bounding box center [519, 22] width 119 height 16
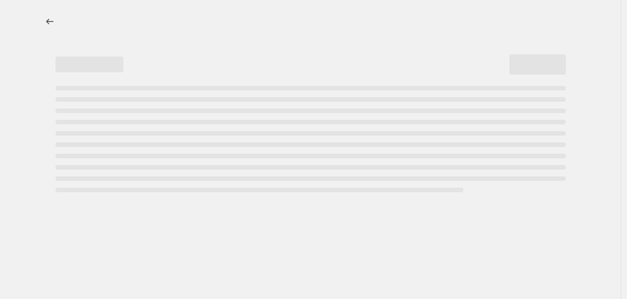
select select "percentage"
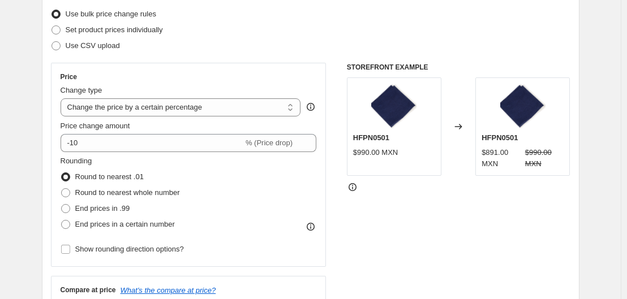
scroll to position [146, 0]
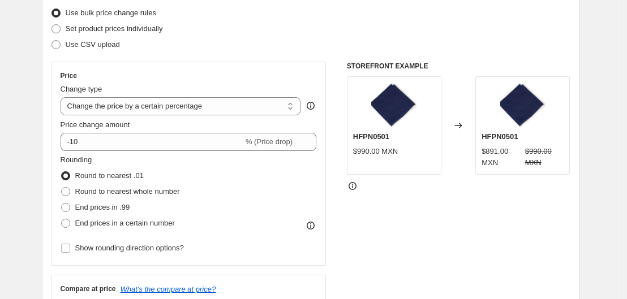
click at [201, 130] on div "Price change amount" at bounding box center [189, 124] width 256 height 11
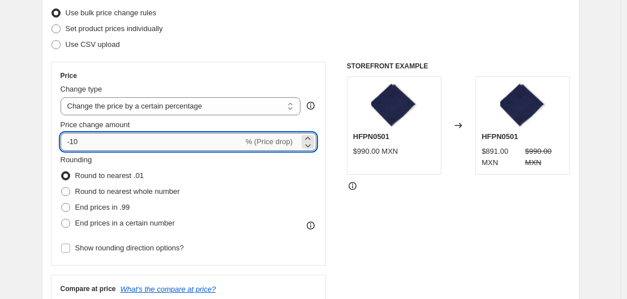
click at [178, 144] on input "-10" at bounding box center [152, 142] width 183 height 18
type input "-1"
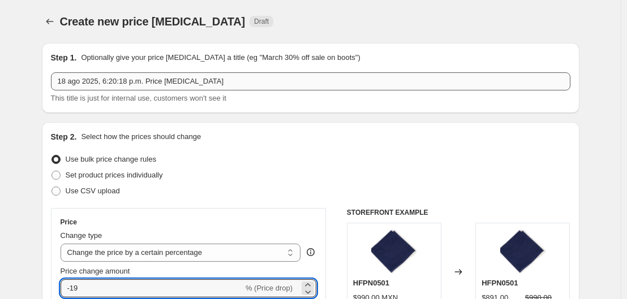
type input "-19"
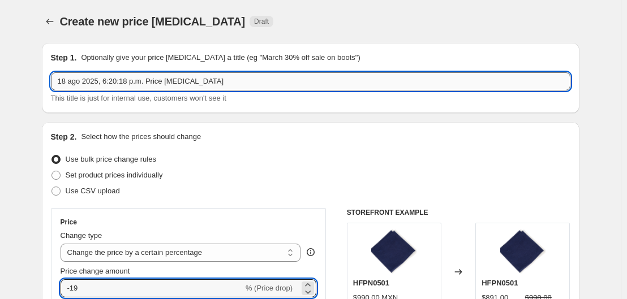
click at [198, 84] on input "18 ago 2025, 6:20:18 p.m. Price [MEDICAL_DATA]" at bounding box center [310, 81] width 519 height 18
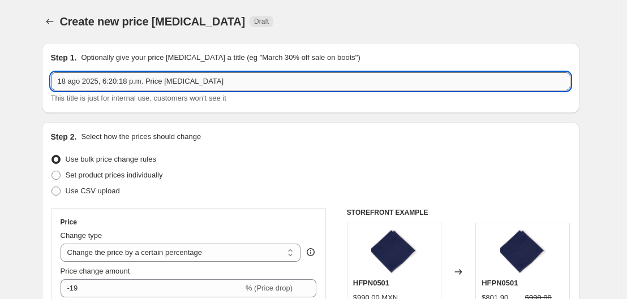
click at [198, 84] on input "18 ago 2025, 6:20:18 p.m. Price [MEDICAL_DATA]" at bounding box center [310, 81] width 519 height 18
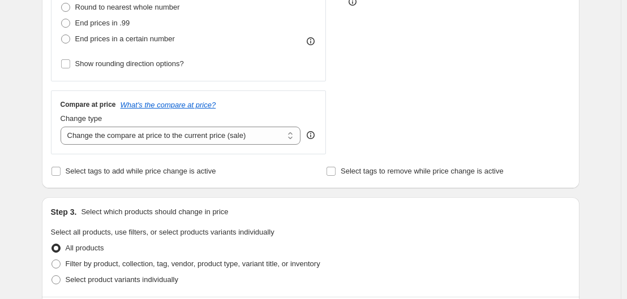
scroll to position [332, 0]
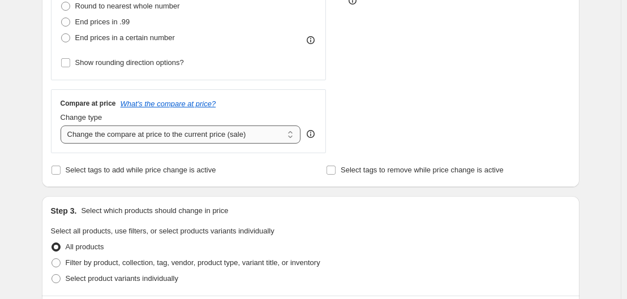
type input "Descuento 40% 18 [PERSON_NAME]"
click at [262, 130] on select "Change the compare at price to the current price (sale) Change the compare at p…" at bounding box center [181, 135] width 240 height 18
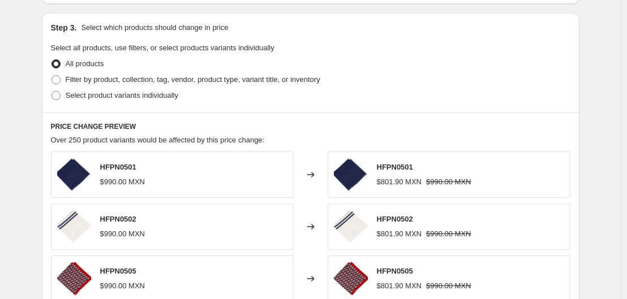
scroll to position [516, 0]
click at [179, 75] on span "Filter by product, collection, tag, vendor, product type, variant title, or inv…" at bounding box center [193, 79] width 255 height 8
click at [52, 75] on input "Filter by product, collection, tag, vendor, product type, variant title, or inv…" at bounding box center [51, 75] width 1 height 1
radio input "true"
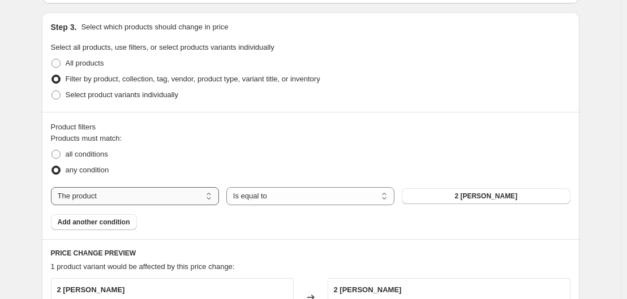
click at [160, 191] on select "The product The product's collection The product's tag The product's vendor The…" at bounding box center [135, 196] width 168 height 18
select select "collection"
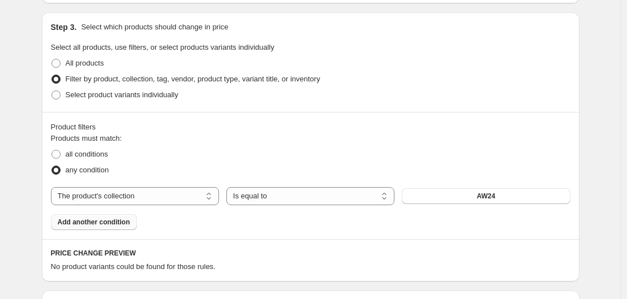
click at [114, 226] on span "Add another condition" at bounding box center [94, 222] width 72 height 9
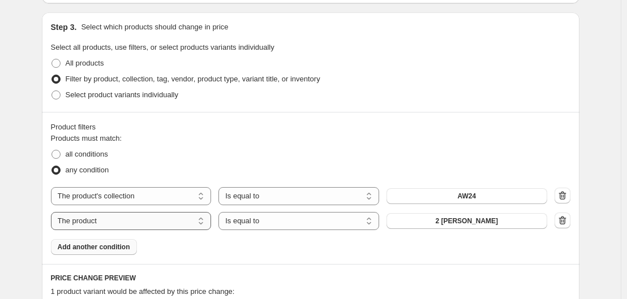
click at [136, 222] on select "The product The product's collection The product's tag The product's vendor The…" at bounding box center [131, 221] width 161 height 18
select select "collection"
click at [460, 225] on span "AW24" at bounding box center [466, 221] width 19 height 9
click at [109, 249] on span "Add another condition" at bounding box center [94, 247] width 72 height 9
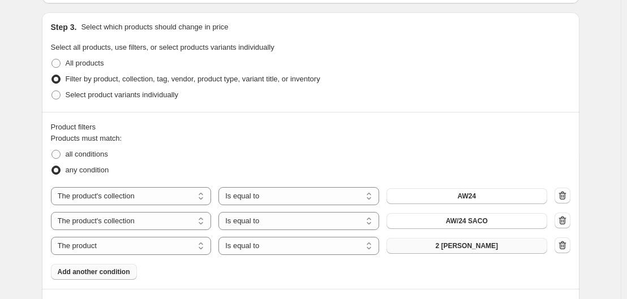
click at [469, 253] on button "2 [PERSON_NAME]" at bounding box center [466, 246] width 161 height 16
click at [163, 244] on select "The product The product's collection The product's tag The product's vendor The…" at bounding box center [131, 246] width 161 height 18
select select "collection"
click at [498, 250] on button "AW/24 SACO" at bounding box center [466, 246] width 161 height 16
click at [97, 276] on span "Add another condition" at bounding box center [94, 272] width 72 height 9
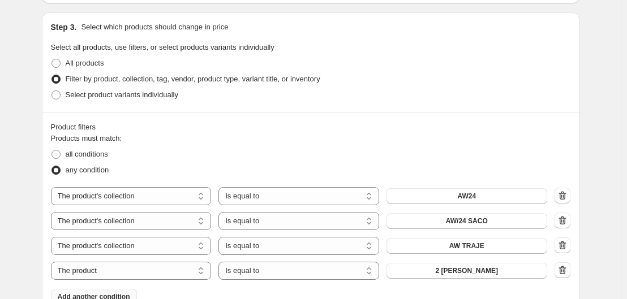
scroll to position [564, 0]
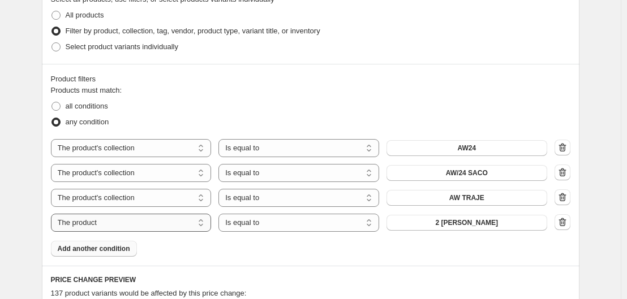
click at [131, 228] on select "The product The product's collection The product's tag The product's vendor The…" at bounding box center [131, 223] width 161 height 18
select select "tag"
click at [488, 228] on button "100% CO" at bounding box center [466, 223] width 161 height 16
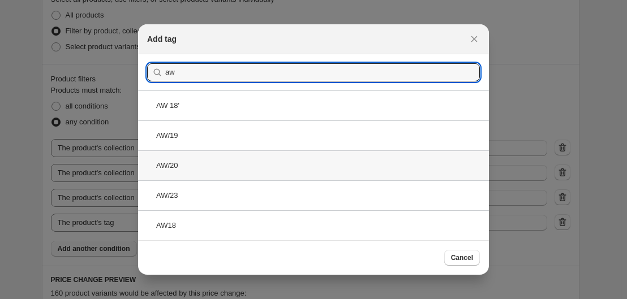
type input "aw"
click at [245, 170] on div "AW/20" at bounding box center [313, 165] width 351 height 30
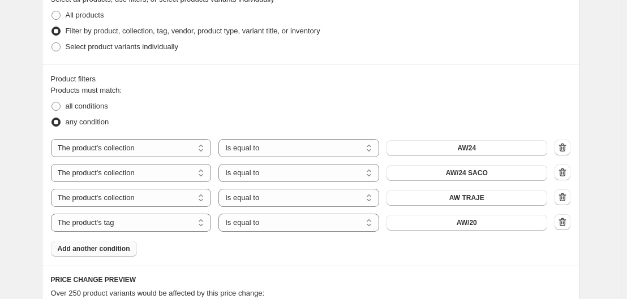
click at [106, 253] on span "Add another condition" at bounding box center [94, 248] width 72 height 9
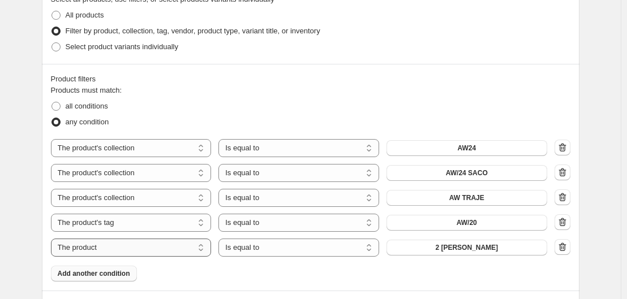
click at [172, 248] on select "The product The product's collection The product's tag The product's vendor The…" at bounding box center [131, 248] width 161 height 18
select select "tag"
click at [464, 245] on span "100% CO" at bounding box center [466, 247] width 29 height 9
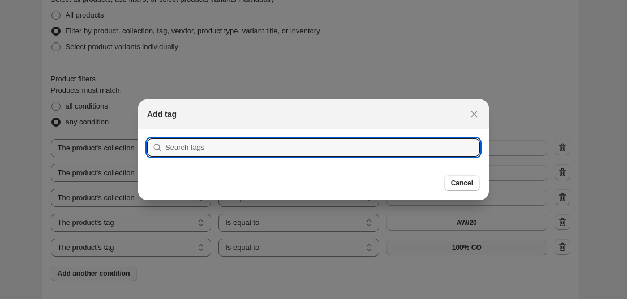
scroll to position [0, 0]
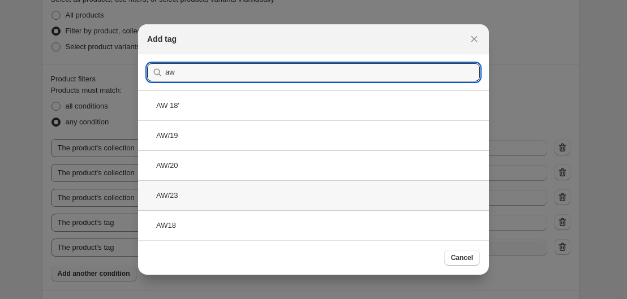
type input "aw"
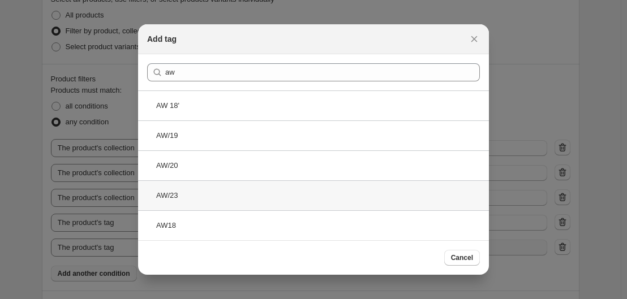
click at [193, 199] on div "AW/23" at bounding box center [313, 195] width 351 height 30
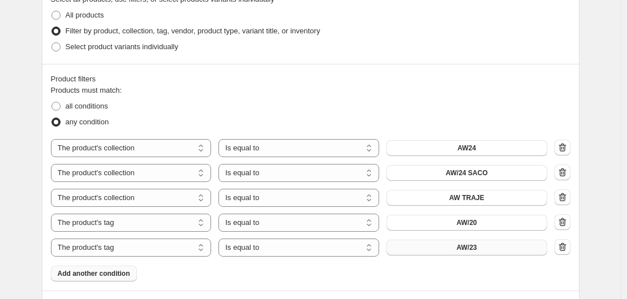
click at [103, 272] on span "Add another condition" at bounding box center [94, 273] width 72 height 9
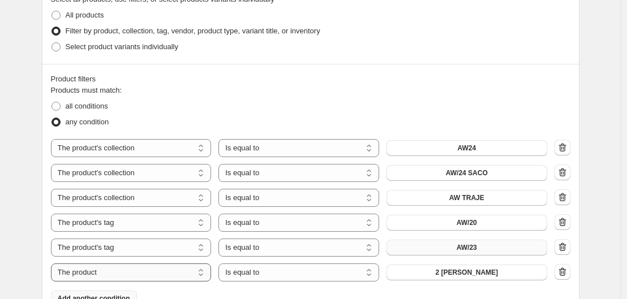
click at [121, 274] on select "The product The product's collection The product's tag The product's vendor The…" at bounding box center [131, 273] width 161 height 18
select select "vendor"
click at [472, 277] on span "A medida" at bounding box center [466, 272] width 31 height 9
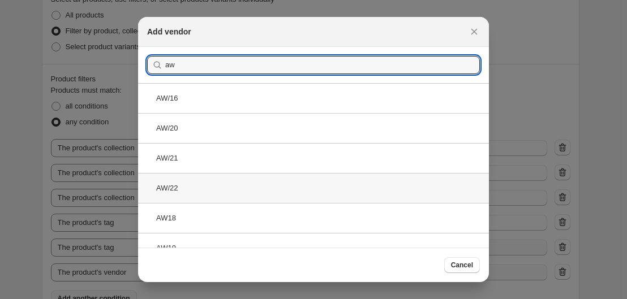
type input "aw"
click at [281, 192] on div "AW/22" at bounding box center [313, 188] width 351 height 30
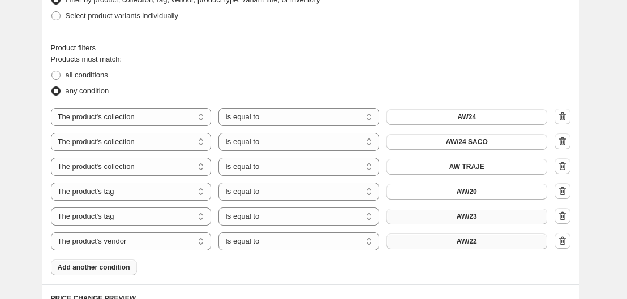
scroll to position [596, 0]
click at [113, 266] on span "Add another condition" at bounding box center [94, 266] width 72 height 9
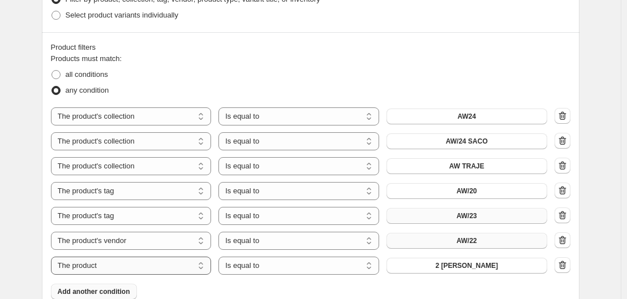
click at [186, 262] on select "The product The product's collection The product's tag The product's vendor The…" at bounding box center [131, 266] width 161 height 18
select select "vendor"
click at [461, 269] on span "A medida" at bounding box center [466, 265] width 31 height 9
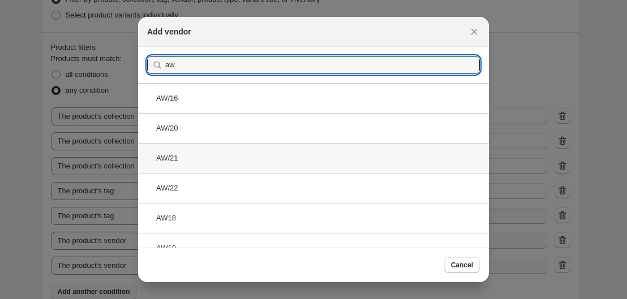
type input "aw"
click at [330, 154] on div "AW/21" at bounding box center [313, 158] width 351 height 30
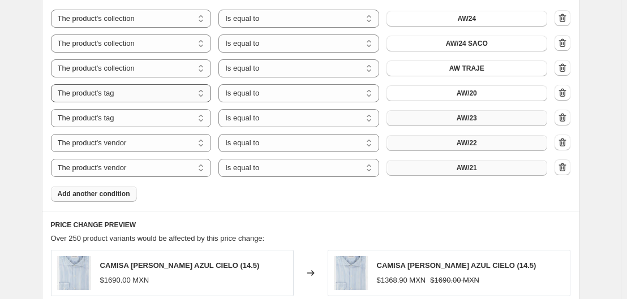
scroll to position [694, 0]
click at [104, 199] on button "Add another condition" at bounding box center [94, 194] width 86 height 16
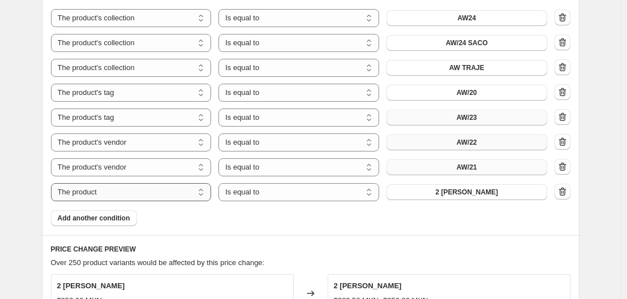
click at [150, 195] on select "The product The product's collection The product's tag The product's vendor The…" at bounding box center [131, 192] width 161 height 18
select select "collection"
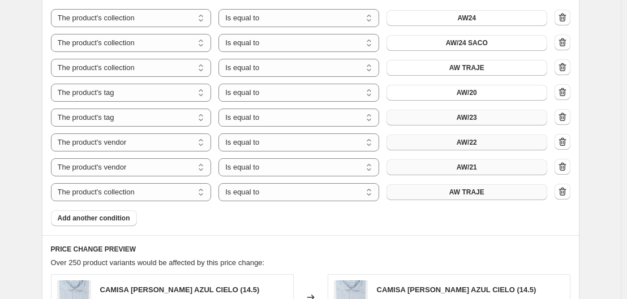
click at [467, 189] on span "AW TRAJE" at bounding box center [466, 192] width 35 height 9
click at [74, 221] on span "Add another condition" at bounding box center [94, 218] width 72 height 9
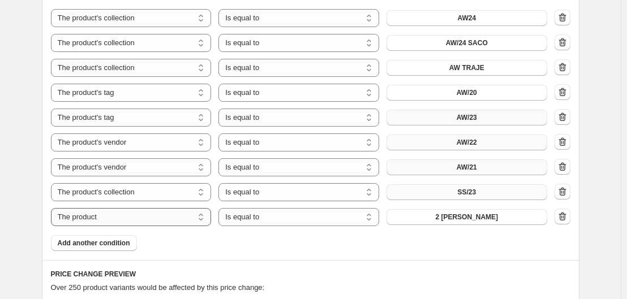
click at [133, 217] on select "The product The product's collection The product's tag The product's vendor The…" at bounding box center [131, 217] width 161 height 18
select select "tag"
click at [463, 210] on button "100% CO" at bounding box center [466, 217] width 161 height 16
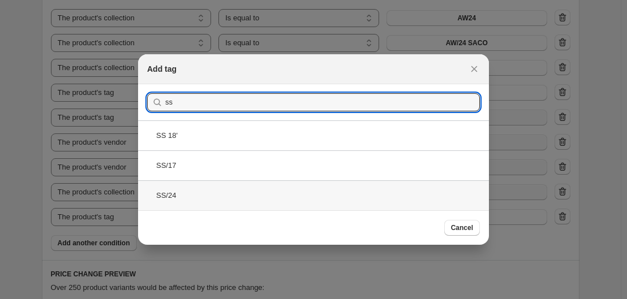
type input "ss"
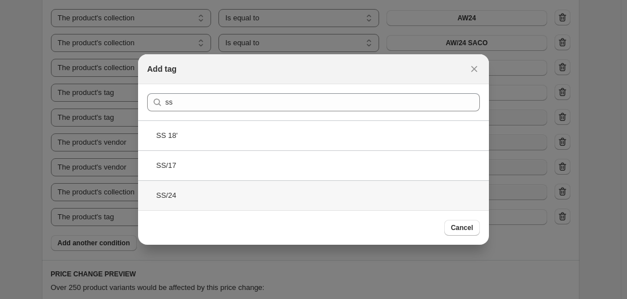
click at [200, 189] on div "SS/24" at bounding box center [313, 195] width 351 height 30
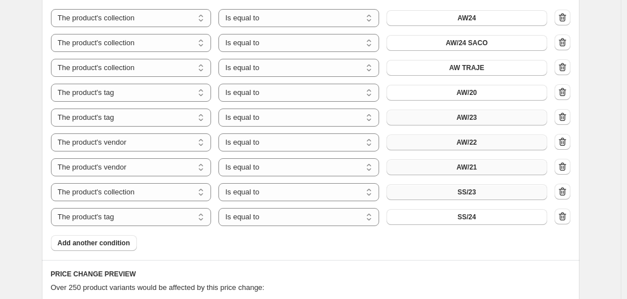
scroll to position [734, 0]
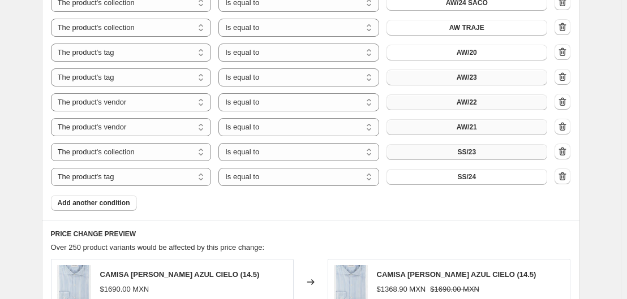
click at [75, 213] on div "Product filters Products must match: all conditions any condition The product T…" at bounding box center [310, 57] width 537 height 326
click at [81, 209] on button "Add another condition" at bounding box center [94, 203] width 86 height 16
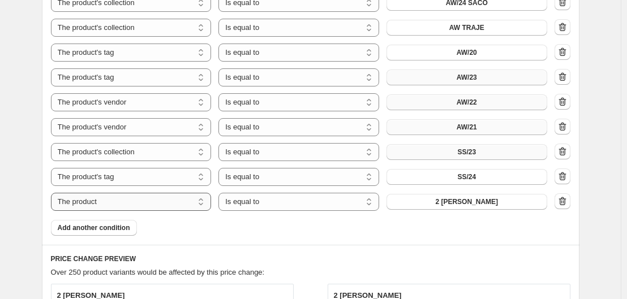
click at [132, 209] on select "The product The product's collection The product's tag The product's vendor The…" at bounding box center [131, 202] width 161 height 18
select select "vendor"
click at [454, 213] on div "Products must match: all conditions any condition The product The product's col…" at bounding box center [310, 75] width 519 height 321
click at [447, 206] on button "A medida" at bounding box center [466, 202] width 161 height 16
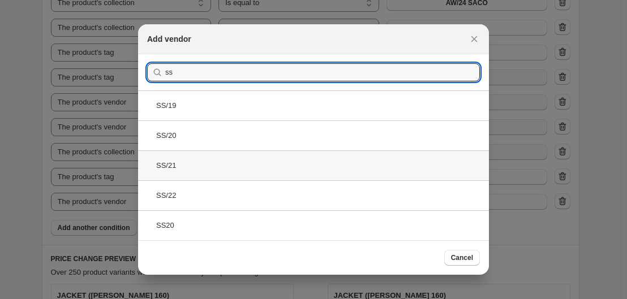
type input "ss"
click at [205, 157] on div "SS/21" at bounding box center [313, 165] width 351 height 30
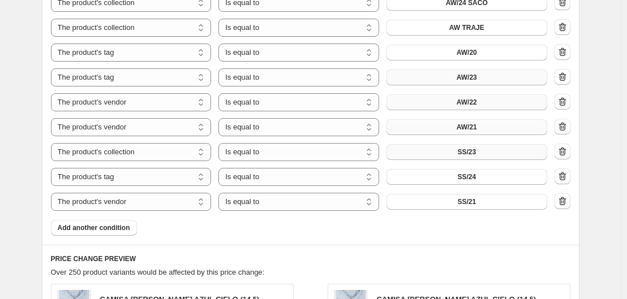
click at [105, 239] on div "Product filters Products must match: all conditions any condition The product T…" at bounding box center [310, 69] width 537 height 351
click at [117, 230] on span "Add another condition" at bounding box center [94, 227] width 72 height 9
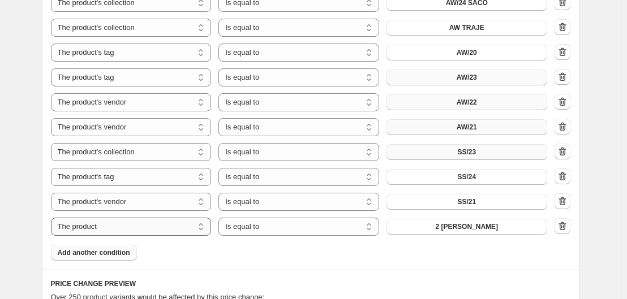
click at [108, 224] on select "The product The product's collection The product's tag The product's vendor The…" at bounding box center [131, 227] width 161 height 18
select select "vendor"
click at [471, 225] on span "A medida" at bounding box center [466, 226] width 31 height 9
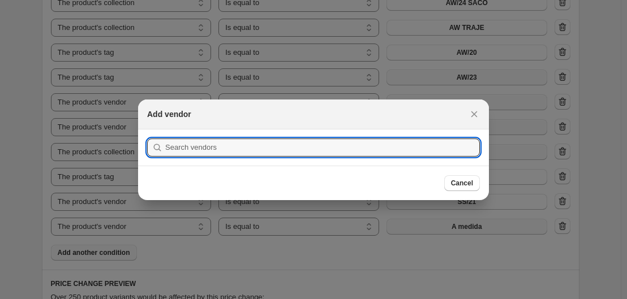
scroll to position [0, 0]
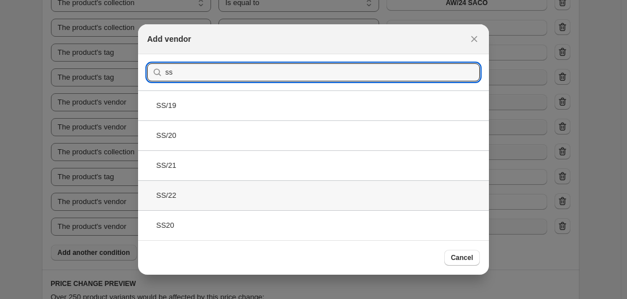
type input "ss"
click at [194, 196] on div "SS/22" at bounding box center [313, 195] width 351 height 30
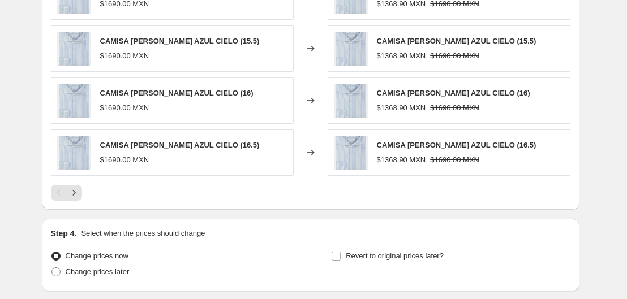
scroll to position [1208, 0]
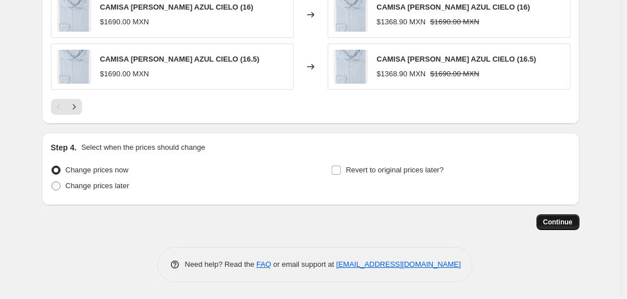
click at [549, 219] on span "Continue" at bounding box center [557, 222] width 29 height 9
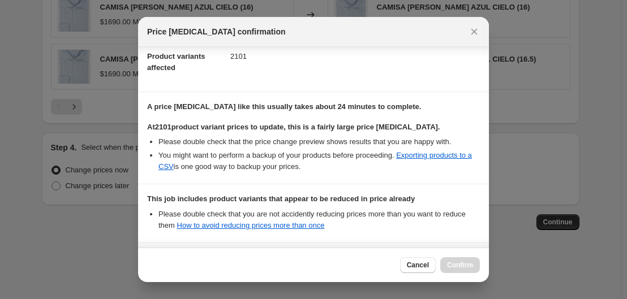
scroll to position [239, 0]
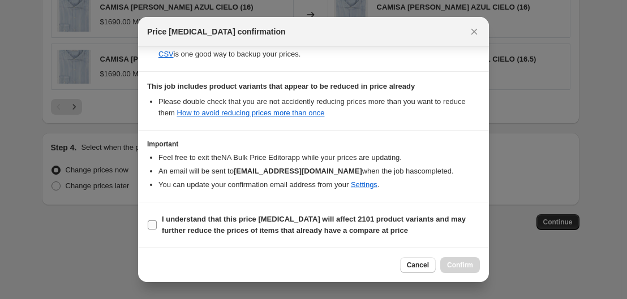
click at [152, 225] on input "I understand that this price [MEDICAL_DATA] will affect 2101 product variants a…" at bounding box center [152, 225] width 9 height 9
checkbox input "true"
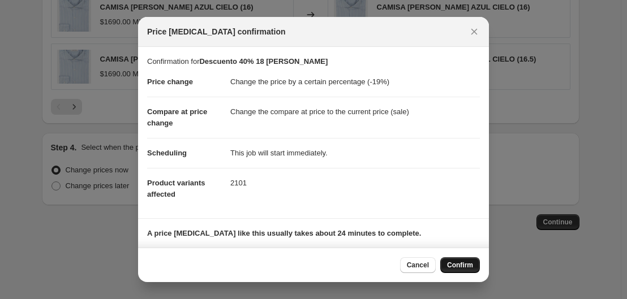
click at [464, 269] on span "Confirm" at bounding box center [460, 265] width 26 height 9
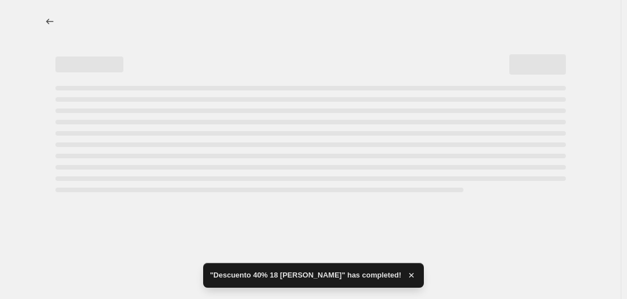
select select "percentage"
select select "collection"
select select "tag"
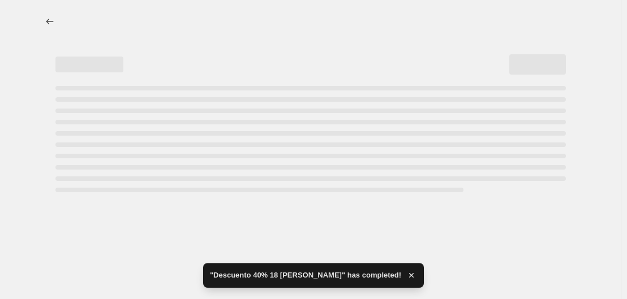
select select "tag"
select select "vendor"
select select "collection"
select select "tag"
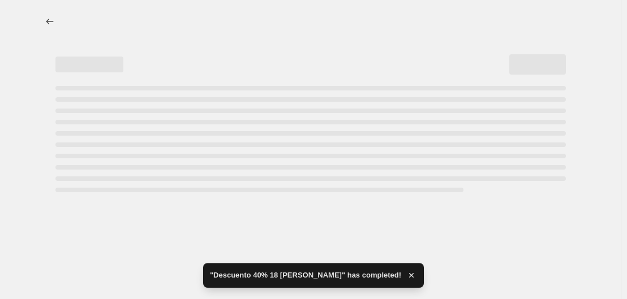
select select "vendor"
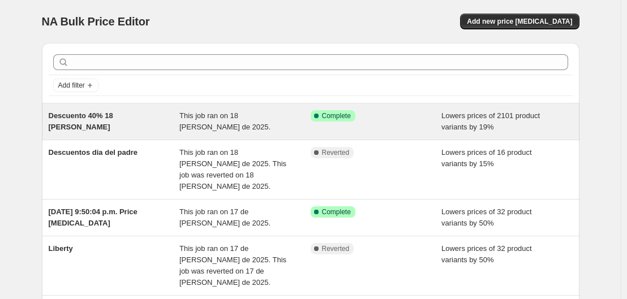
click at [122, 130] on div "Descuento 40% 18 [PERSON_NAME]" at bounding box center [114, 121] width 131 height 23
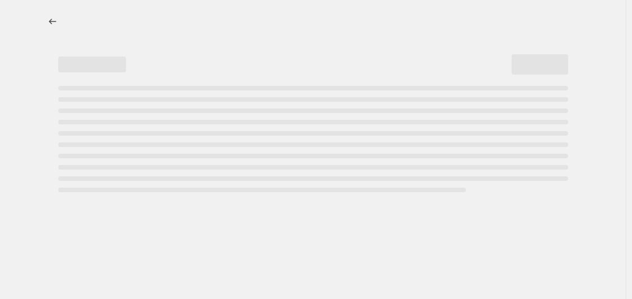
select select "percentage"
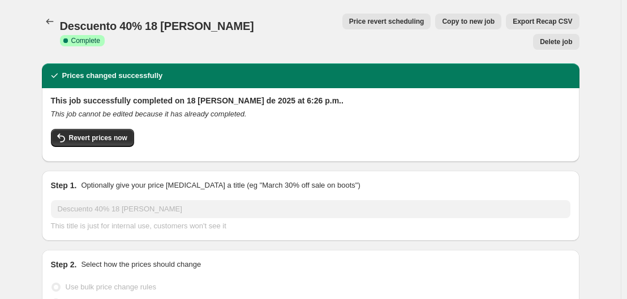
select select "collection"
select select "tag"
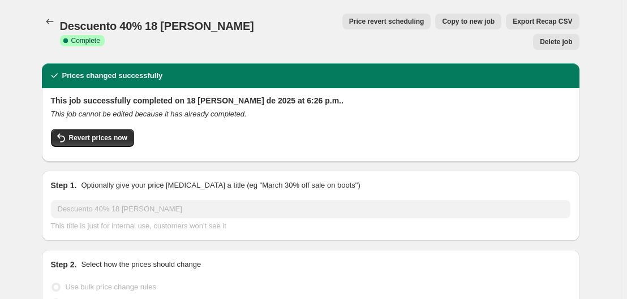
select select "vendor"
select select "collection"
select select "tag"
select select "vendor"
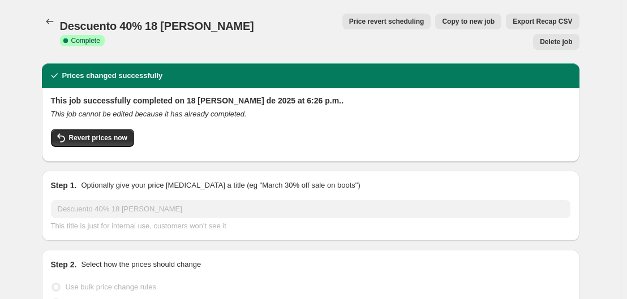
select select "vendor"
click at [99, 133] on span "Revert prices now" at bounding box center [98, 137] width 58 height 9
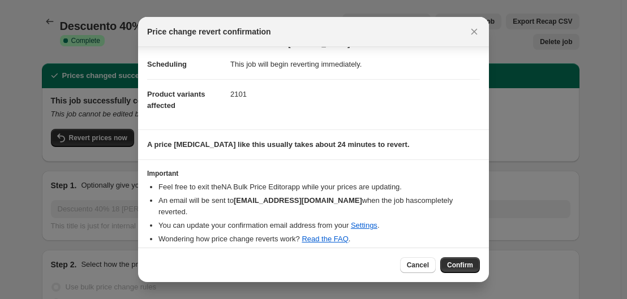
scroll to position [15, 0]
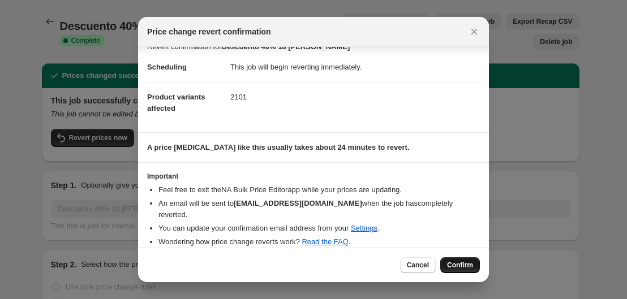
click at [455, 261] on button "Confirm" at bounding box center [460, 265] width 40 height 16
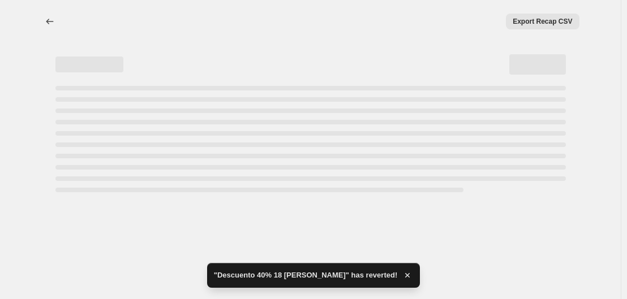
select select "percentage"
select select "collection"
select select "tag"
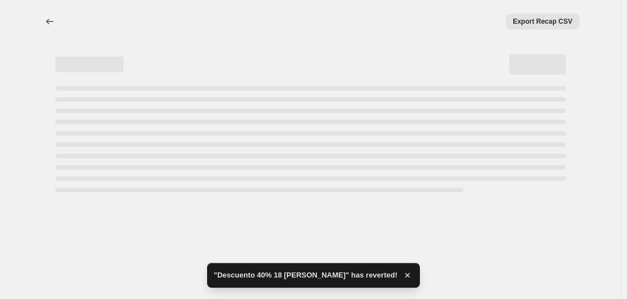
select select "tag"
select select "vendor"
select select "collection"
select select "tag"
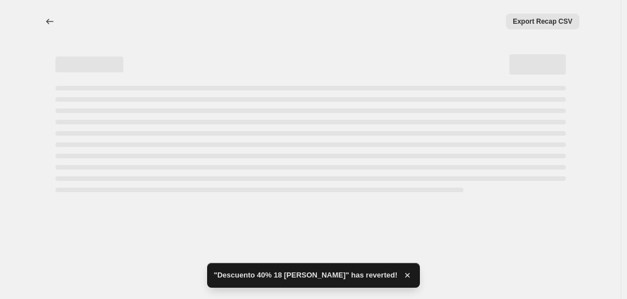
select select "vendor"
